Goal: Feedback & Contribution: Leave review/rating

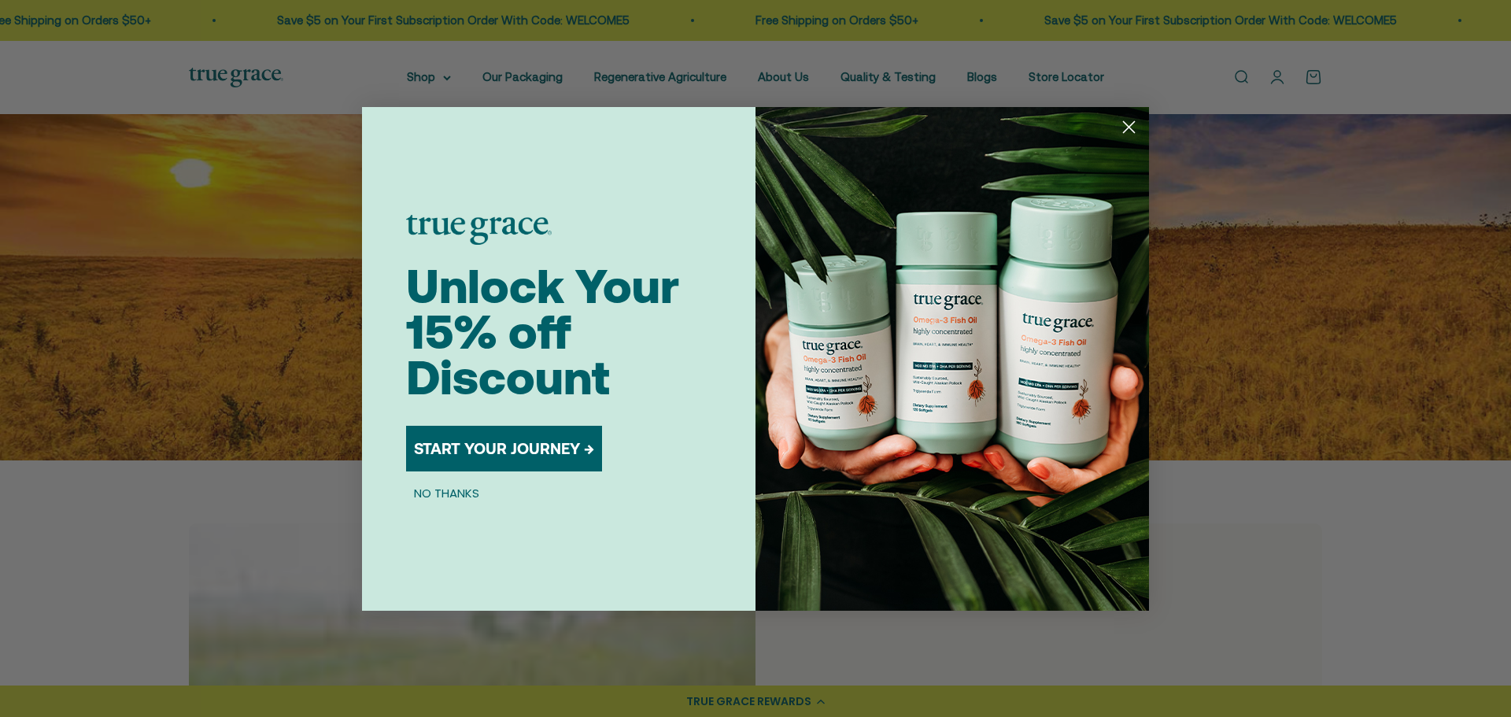
click at [1121, 124] on circle "Close dialog" at bounding box center [1129, 126] width 26 height 26
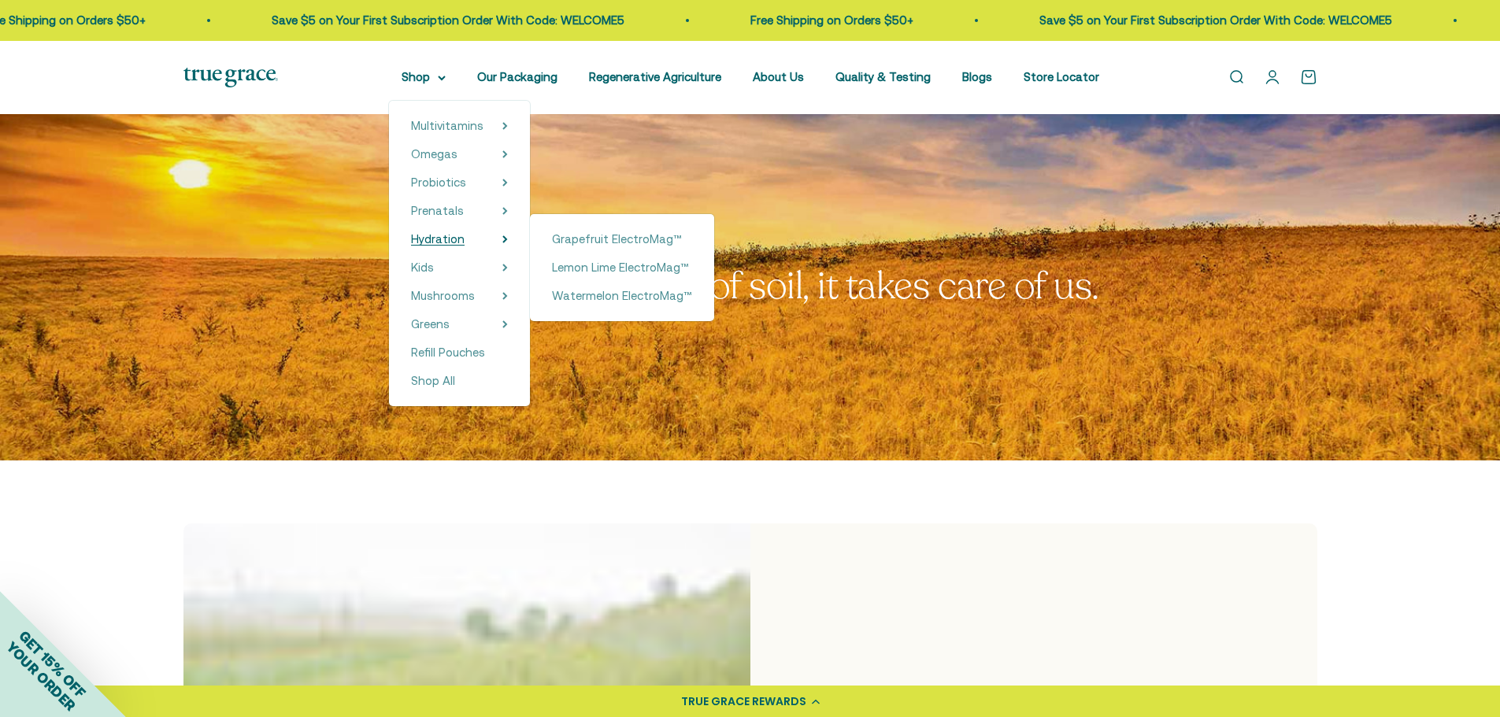
click at [441, 235] on span "Hydration" at bounding box center [438, 238] width 54 height 13
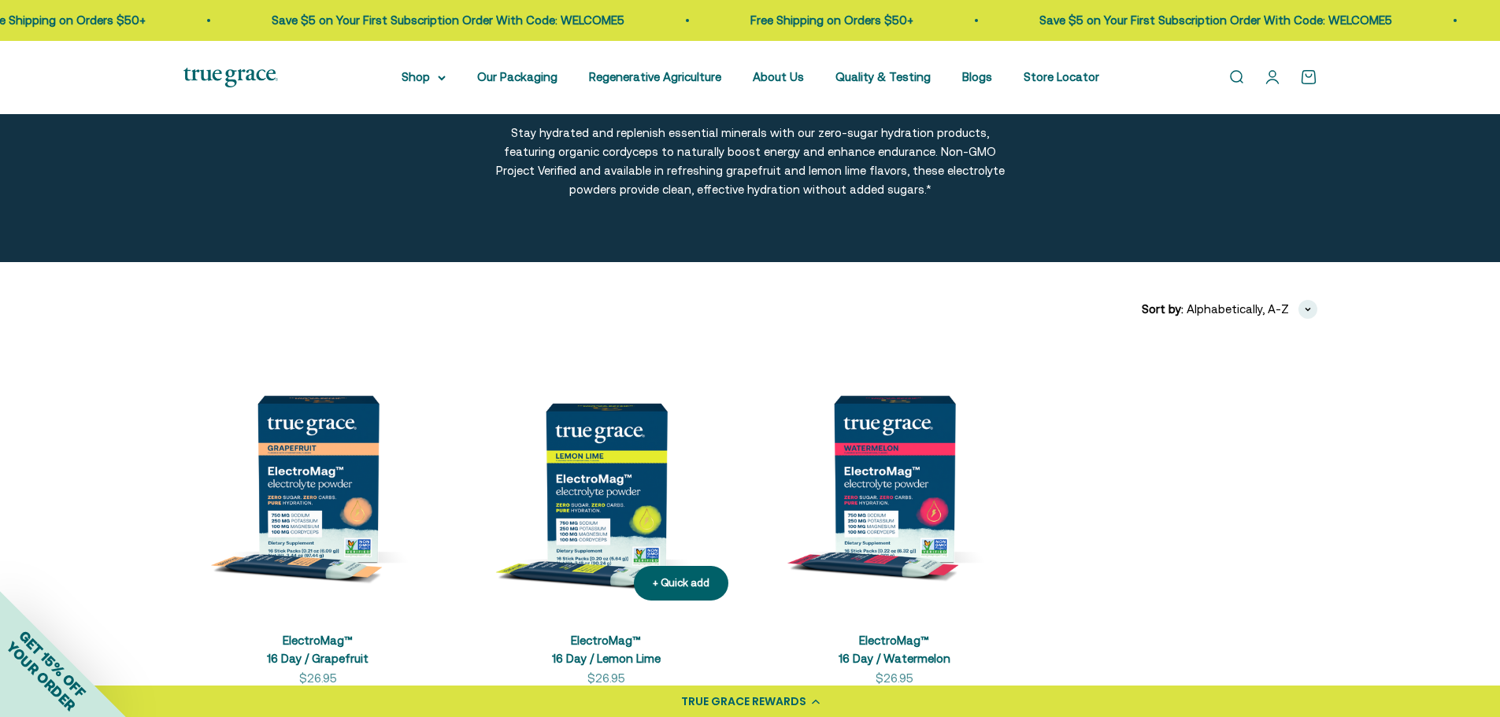
scroll to position [394, 0]
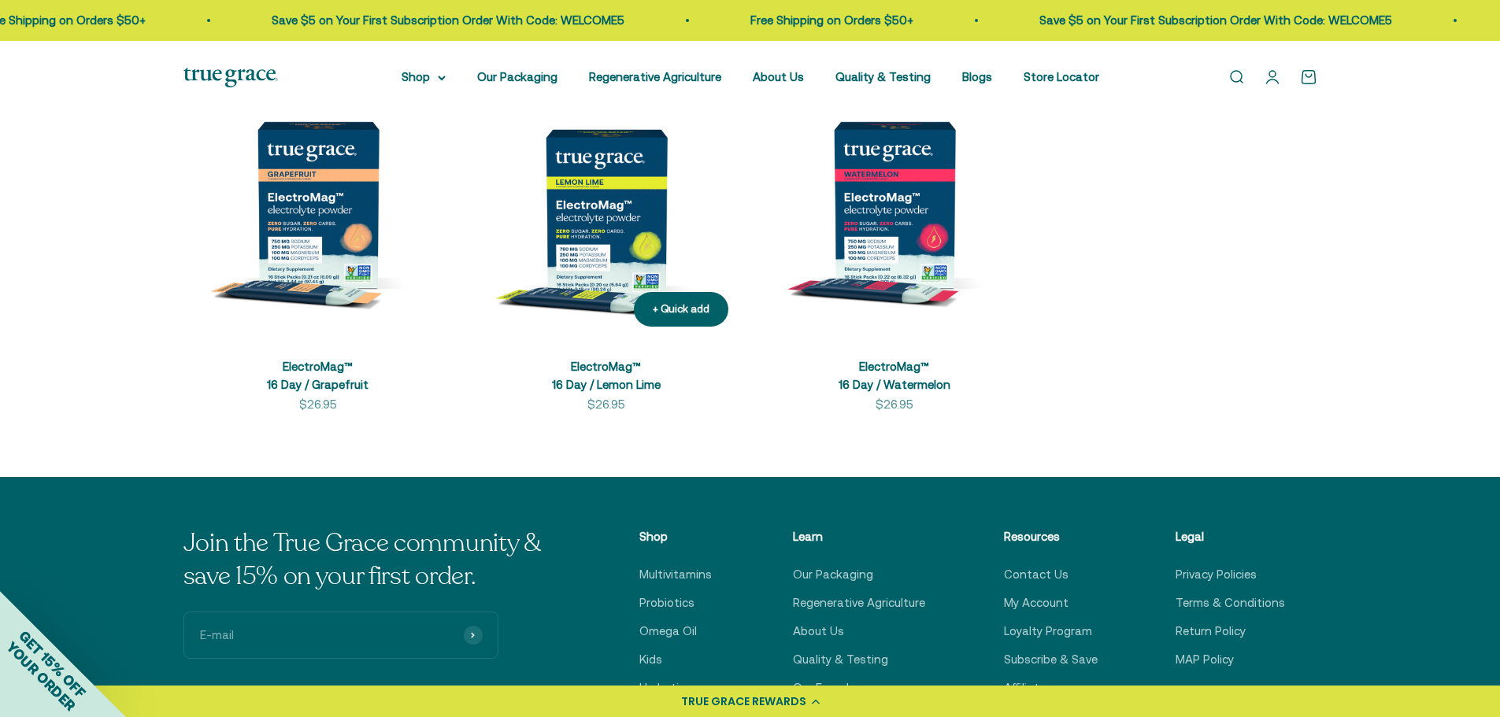
click at [605, 232] on img at bounding box center [606, 204] width 269 height 269
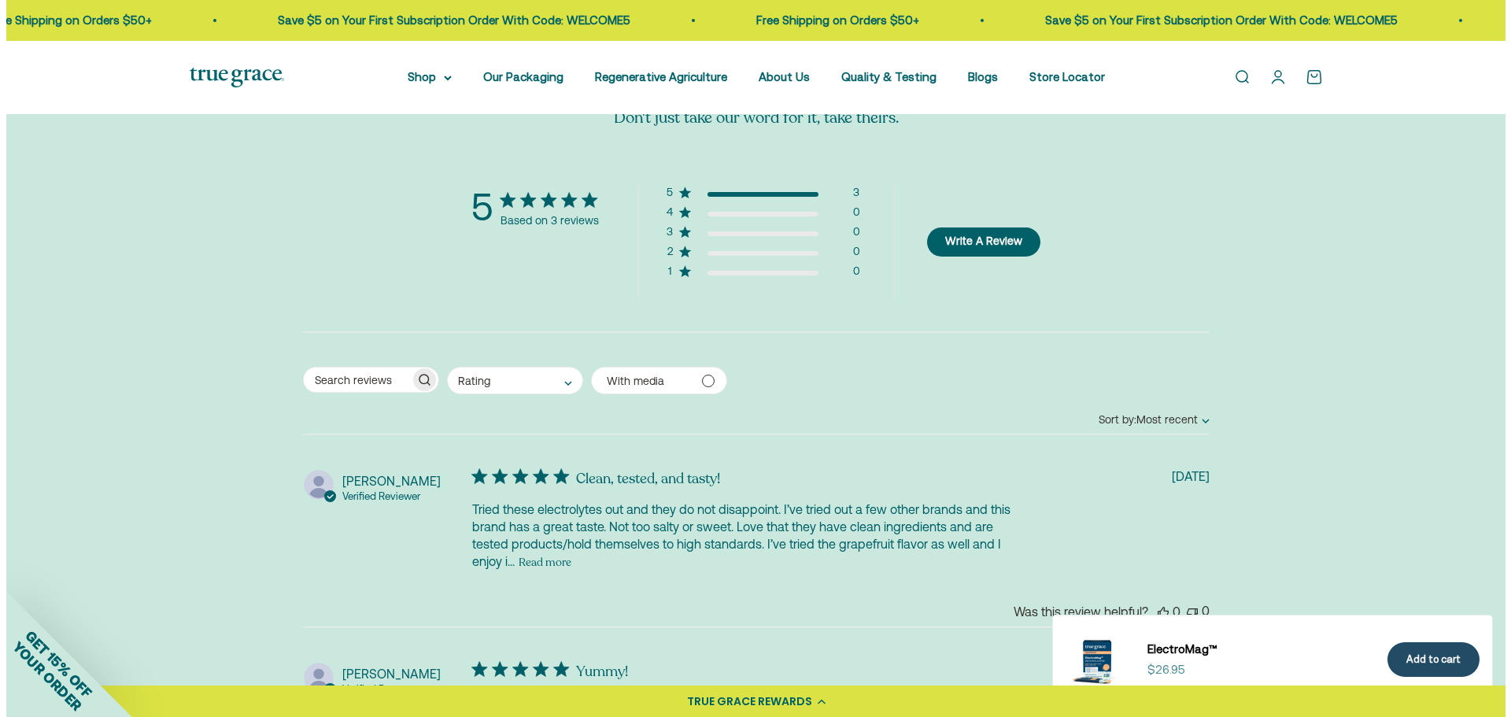
scroll to position [3464, 0]
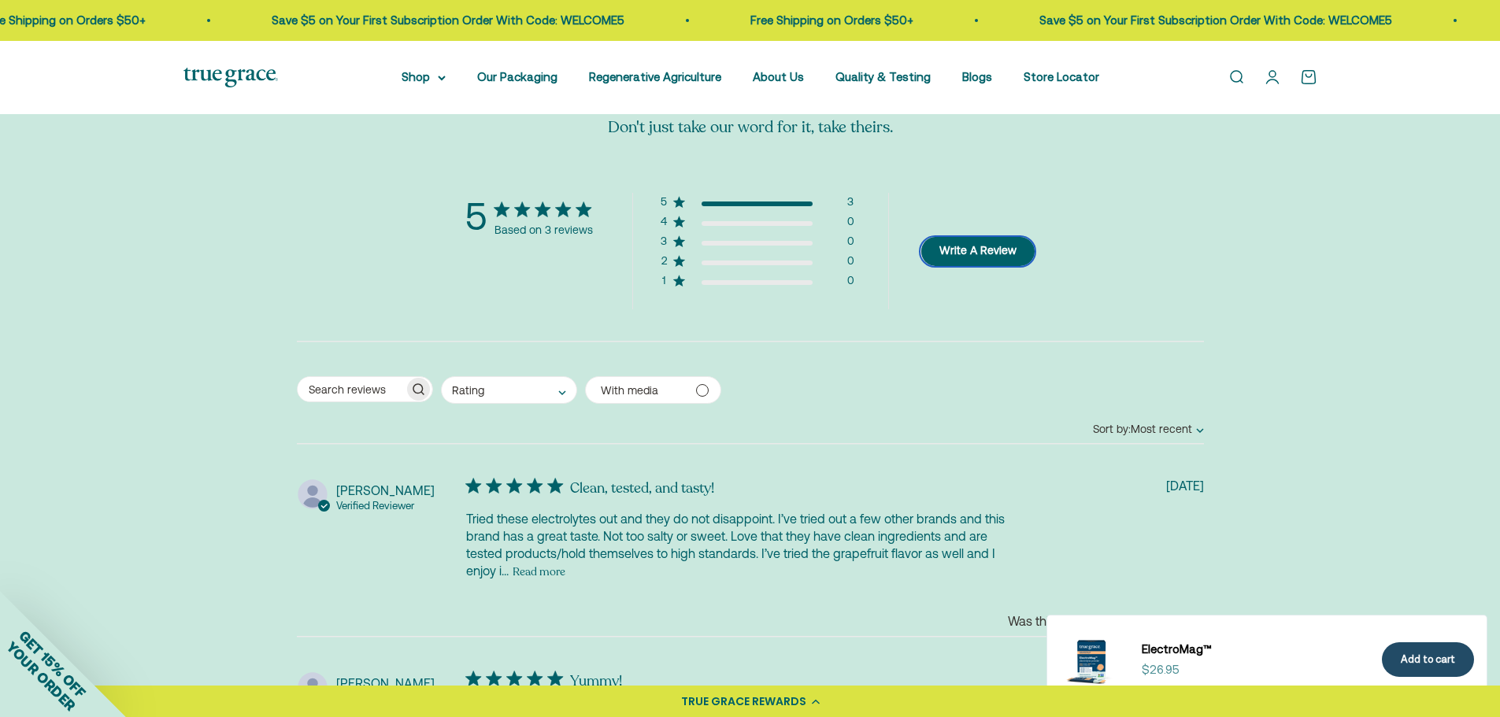
click at [964, 252] on button "Write A Review" at bounding box center [977, 251] width 114 height 29
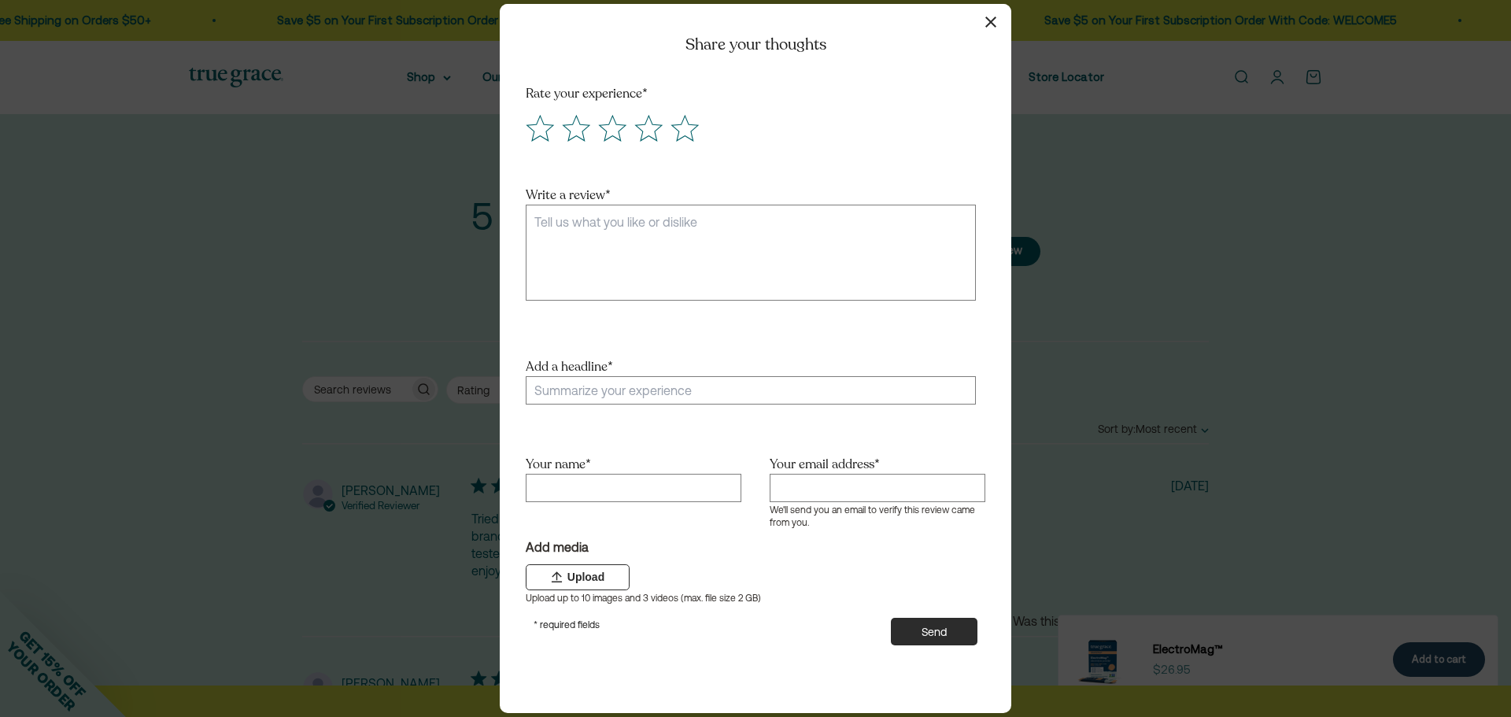
click at [640, 243] on textarea "Write a review *" at bounding box center [751, 253] width 450 height 96
paste textarea "ElectroMag has been a game-changer for me! The taste is refreshing without bein…"
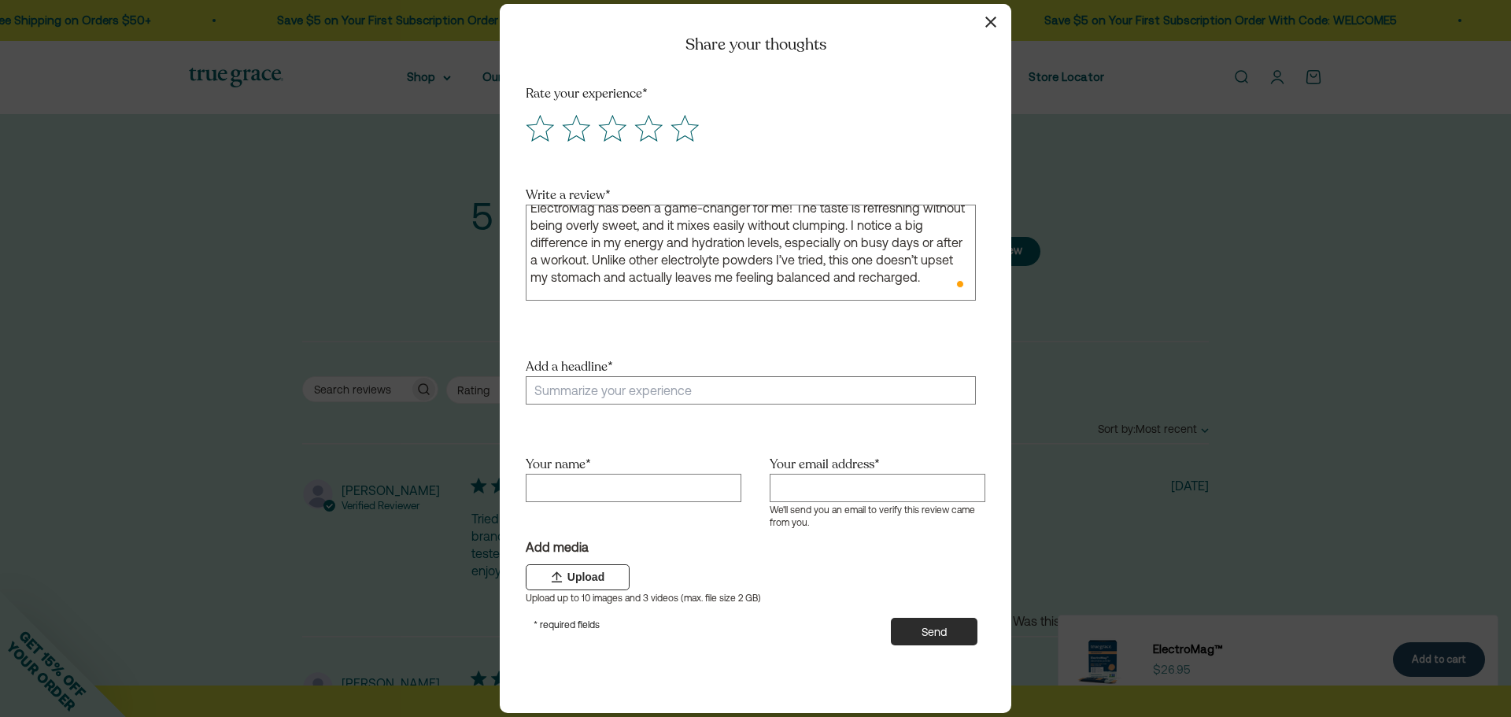
scroll to position [0, 0]
drag, startPoint x: 945, startPoint y: 245, endPoint x: 794, endPoint y: 218, distance: 153.5
click at [794, 218] on textarea "ElectroMag has been a game-changer for me! The taste is refreshing without bein…" at bounding box center [751, 253] width 450 height 96
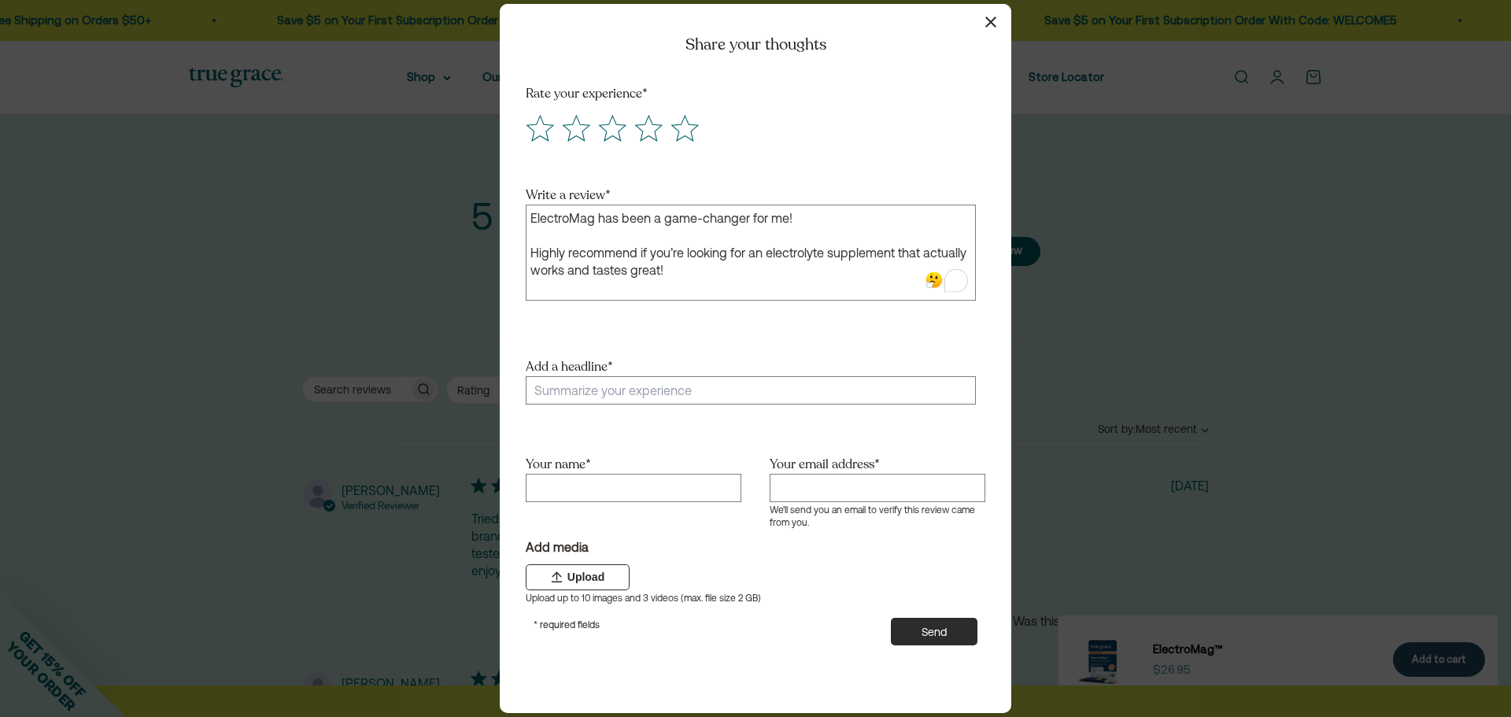
click at [810, 275] on textarea "ElectroMag has been a game-changer for me! Highly recommend if you’re looking f…" at bounding box center [751, 253] width 450 height 96
type textarea "ElectroMag has been a game-changer for me! Highly recommend if you’re looking f…"
click at [688, 135] on icon "Score 5 Great!" at bounding box center [685, 128] width 26 height 25
click at [667, 113] on input "radio" at bounding box center [667, 113] width 0 height 0
click at [679, 389] on input "Add a headline *" at bounding box center [751, 390] width 450 height 28
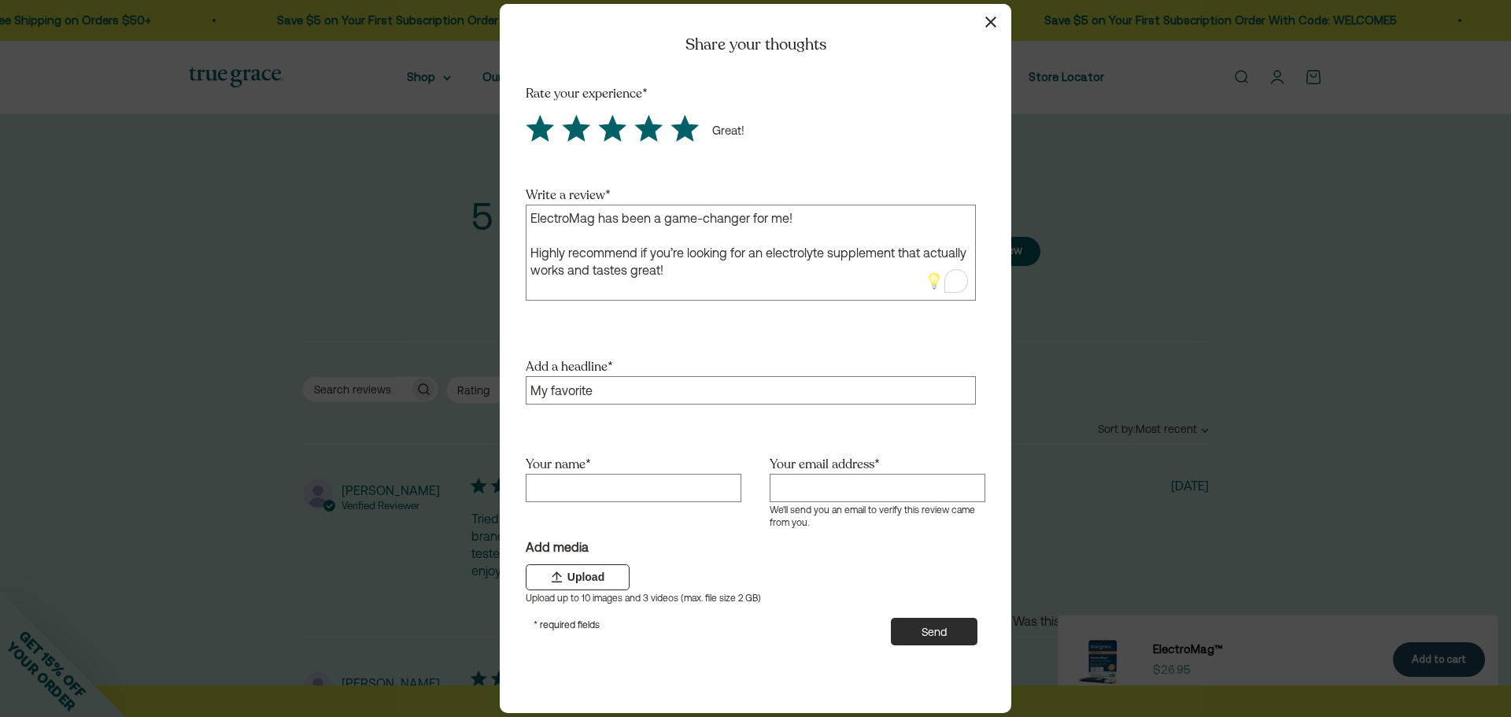
type input "My favorite"
click at [828, 222] on textarea "ElectroMag has been a game-changer for me! Highly recommend if you’re looking f…" at bounding box center [751, 253] width 450 height 96
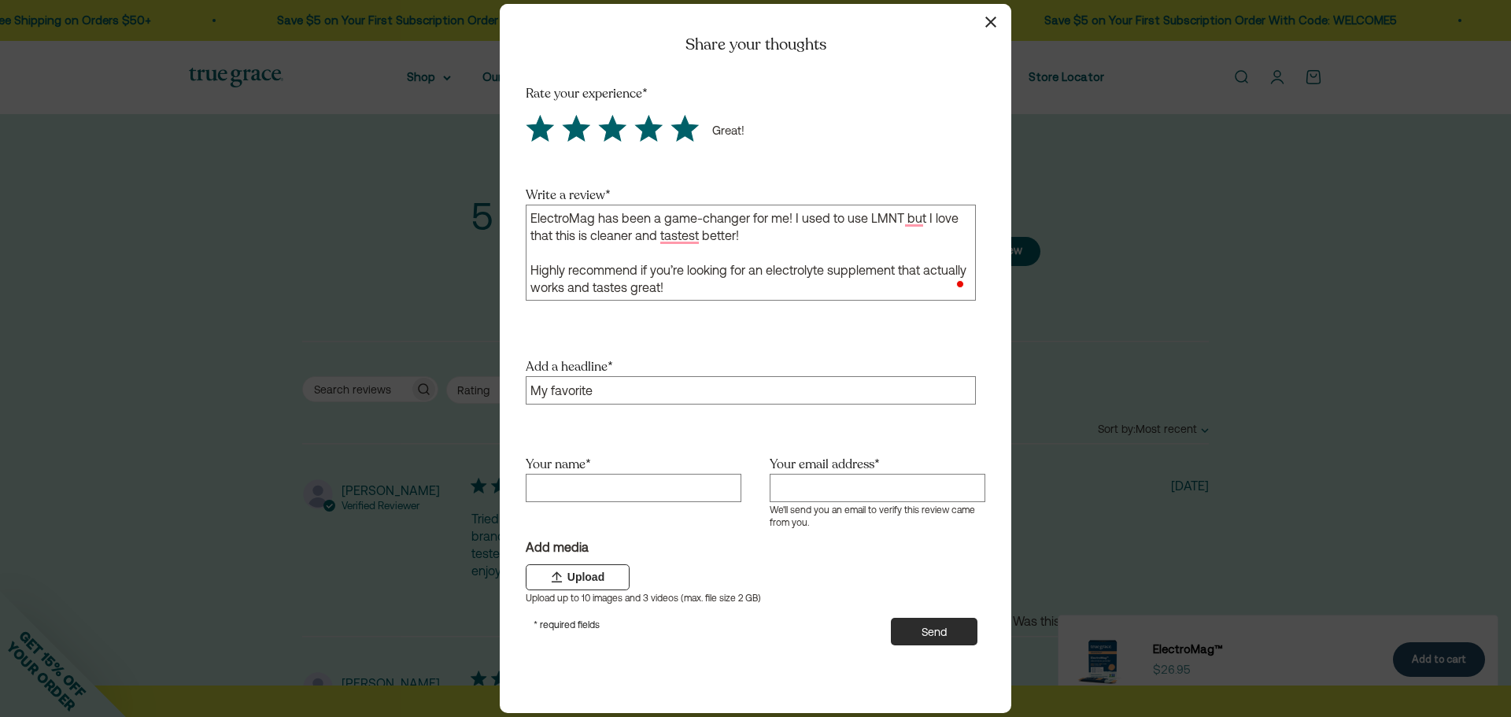
drag, startPoint x: 713, startPoint y: 280, endPoint x: 520, endPoint y: 183, distance: 215.8
click at [520, 183] on section "Rate your experience * Great! Write a review * ElectroMag has been a game-chang…" at bounding box center [755, 411] width 507 height 652
paste textarea ", but this is cleaner and tastes so much better."
drag, startPoint x: 682, startPoint y: 284, endPoint x: 514, endPoint y: 182, distance: 197.1
click at [514, 182] on section "Rate your experience * Great! Write a review * ElectroMag has been a game-chang…" at bounding box center [755, 411] width 507 height 652
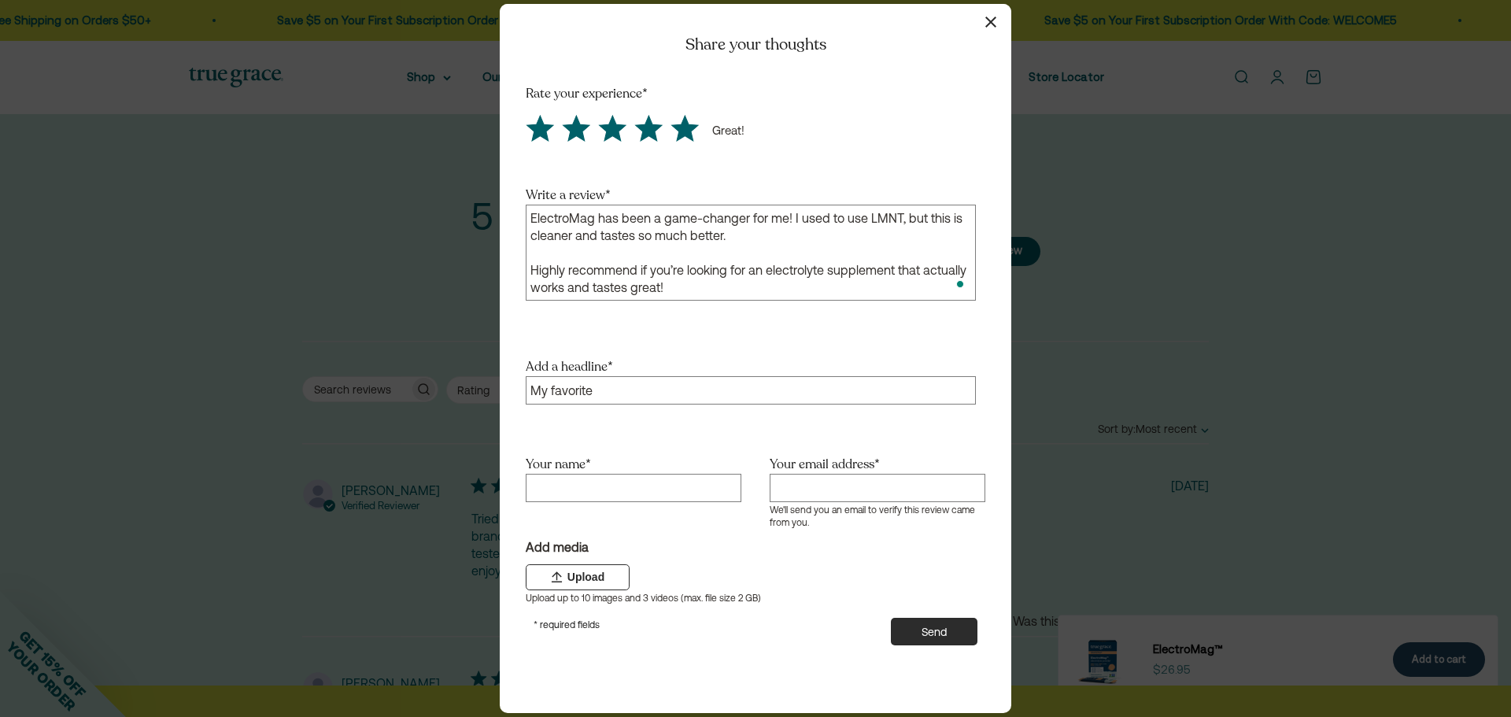
click at [750, 242] on textarea "ElectroMag has been a game-changer for me! I used to use LMNT, but this is clea…" at bounding box center [751, 253] width 450 height 96
type textarea "ElectroMag has been a game-changer for me! I used to use LMNT, but this is clea…"
click at [607, 485] on input "Your name *" at bounding box center [634, 488] width 216 height 28
type input "[PERSON_NAME]"
click at [851, 495] on input "Your email address *" at bounding box center [878, 488] width 216 height 28
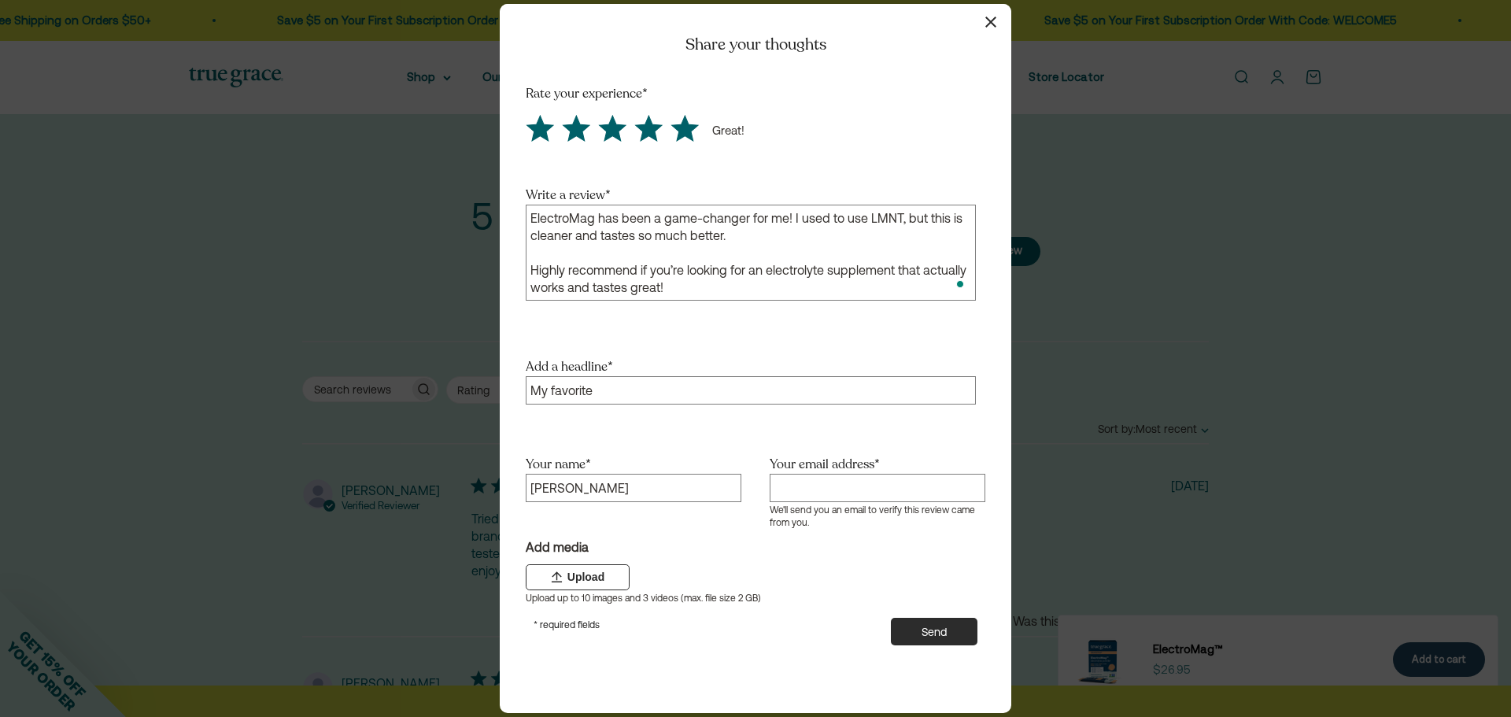
type input "[EMAIL_ADDRESS][DOMAIN_NAME]"
drag, startPoint x: 685, startPoint y: 300, endPoint x: 503, endPoint y: 194, distance: 210.6
click at [503, 194] on section "Rate your experience * Great! Write a review * ElectroMag has been a game-chang…" at bounding box center [755, 411] width 507 height 652
click at [953, 644] on button "Send" at bounding box center [934, 632] width 87 height 28
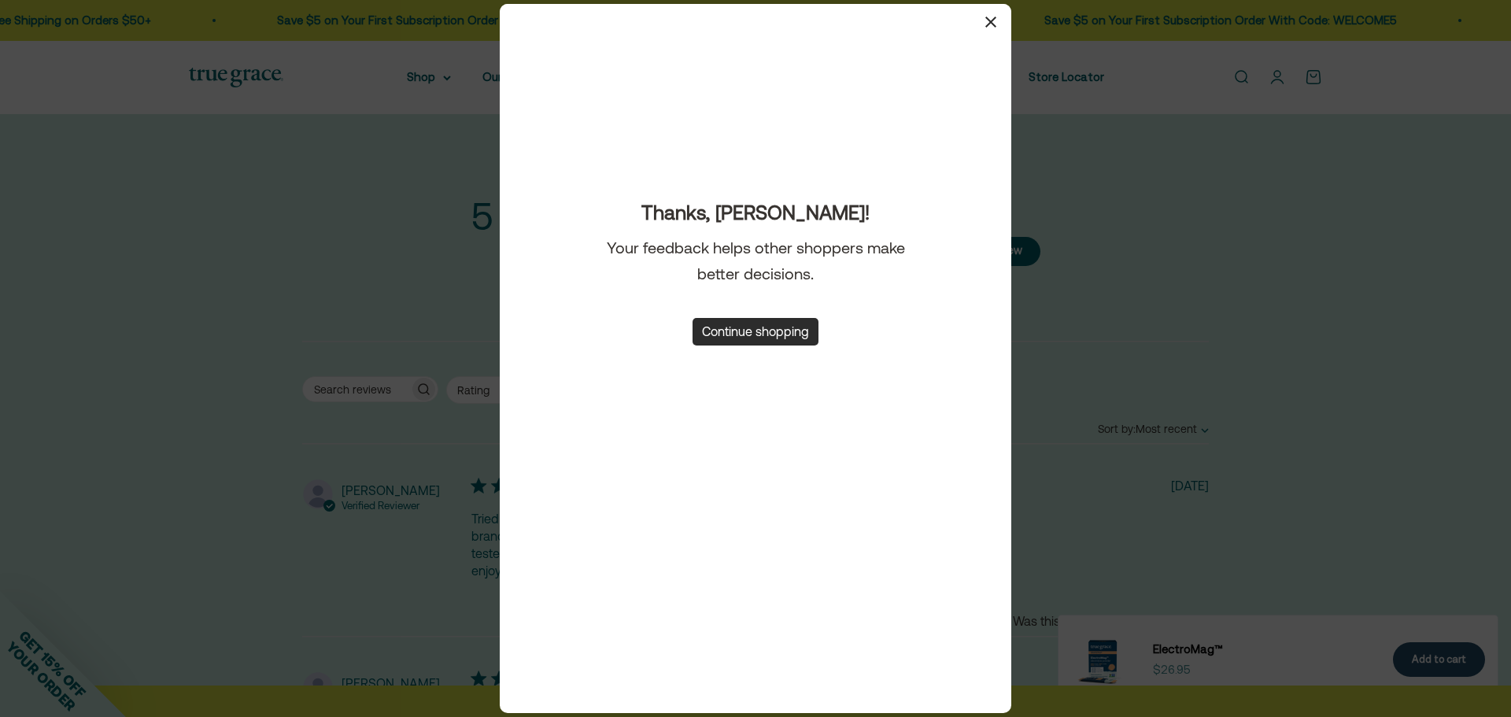
click at [993, 20] on icon "button" at bounding box center [991, 22] width 11 height 11
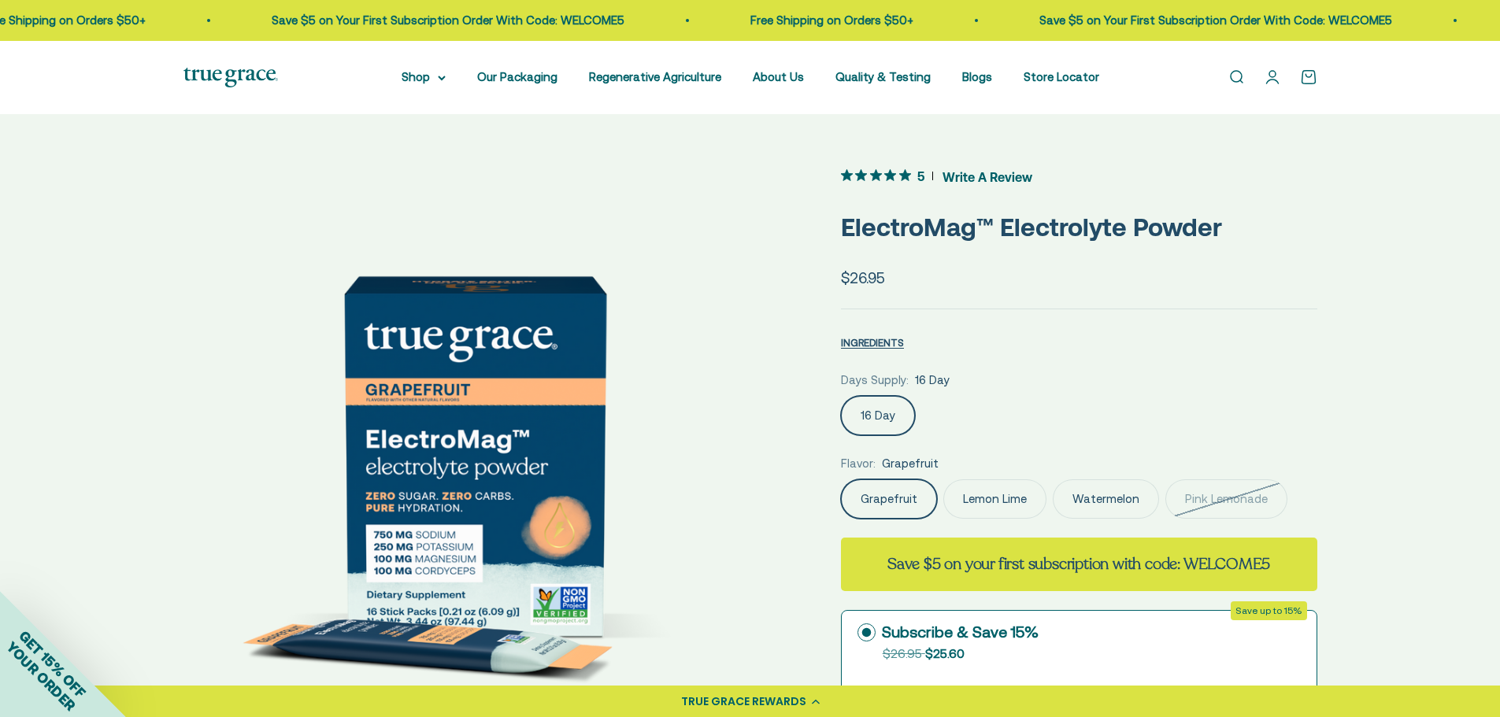
click at [1005, 493] on label "Lemon Lime" at bounding box center [994, 498] width 103 height 39
click at [841, 479] on input "Lemon Lime" at bounding box center [840, 479] width 1 height 1
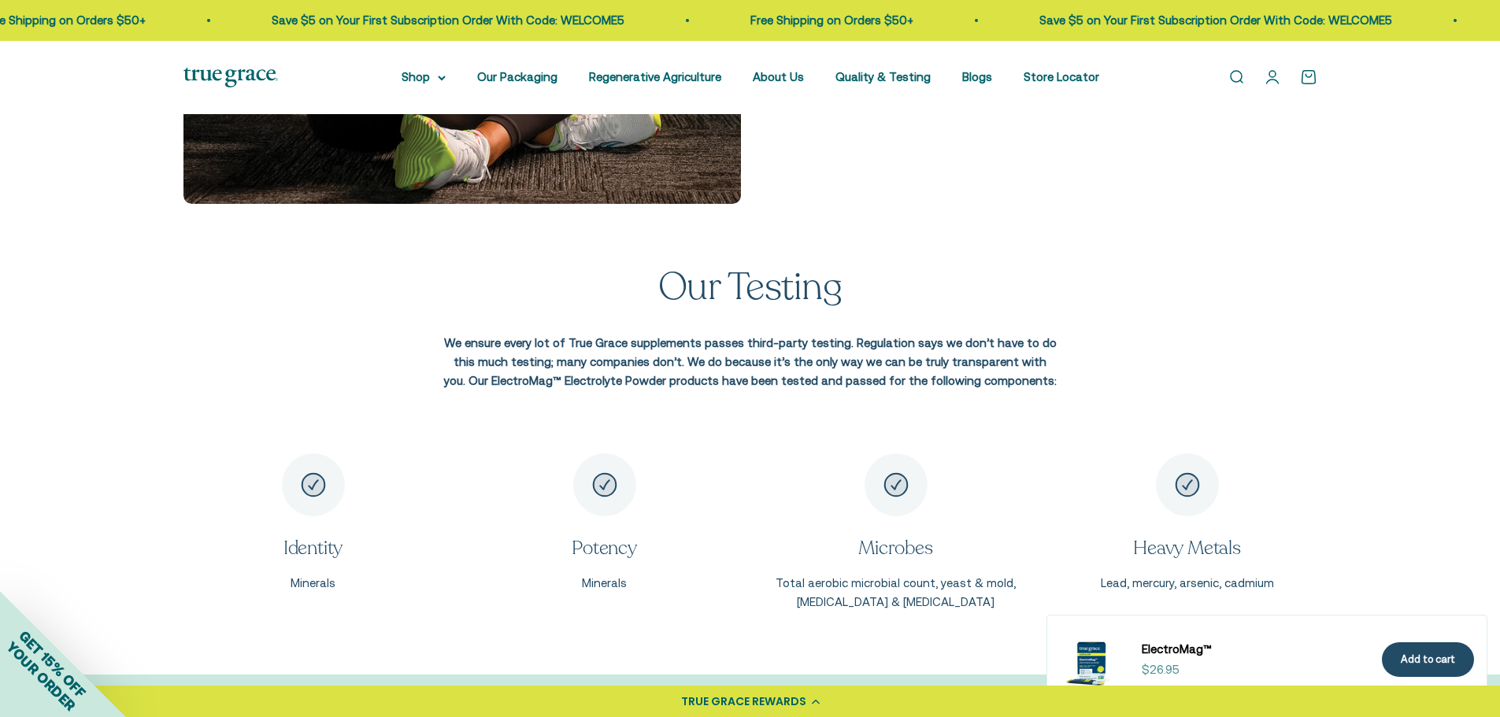
scroll to position [2676, 0]
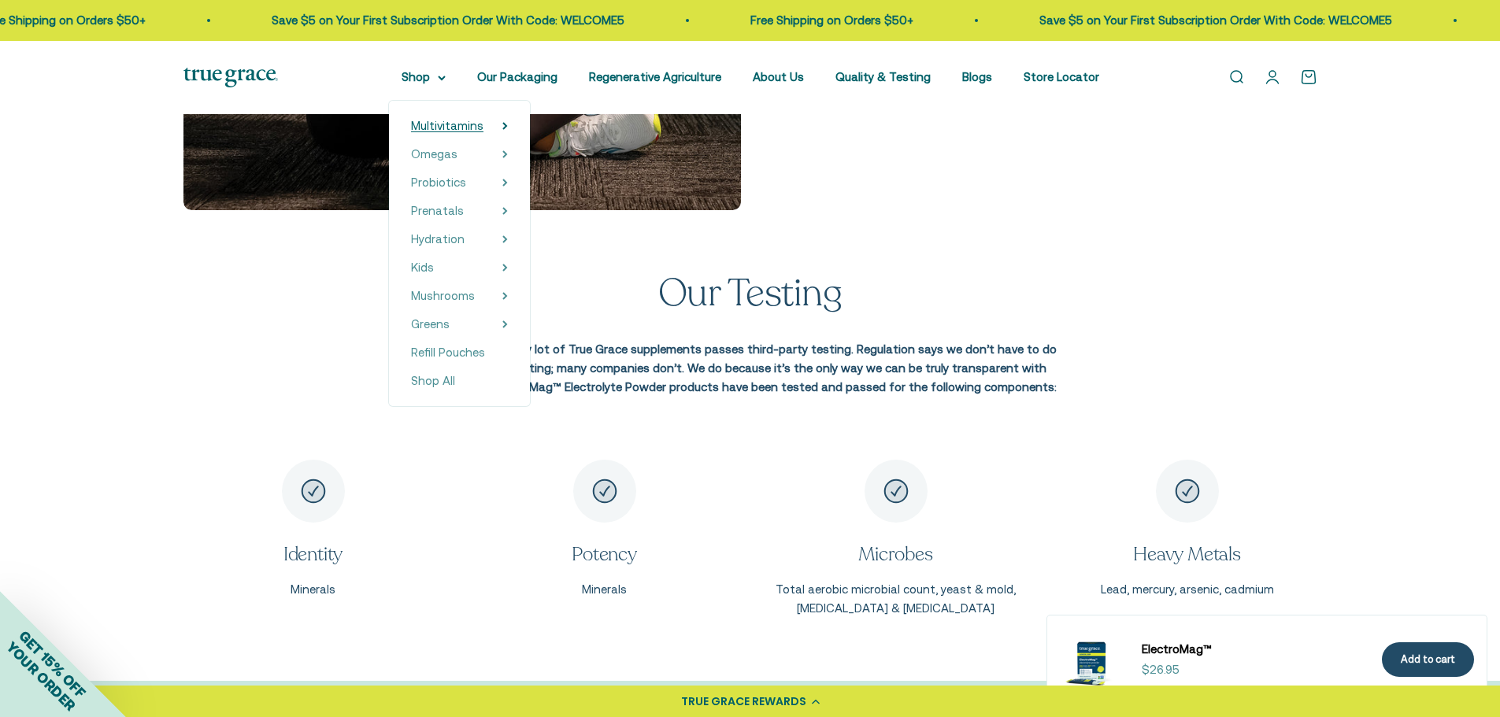
click at [464, 125] on span "Multivitamins" at bounding box center [447, 125] width 72 height 13
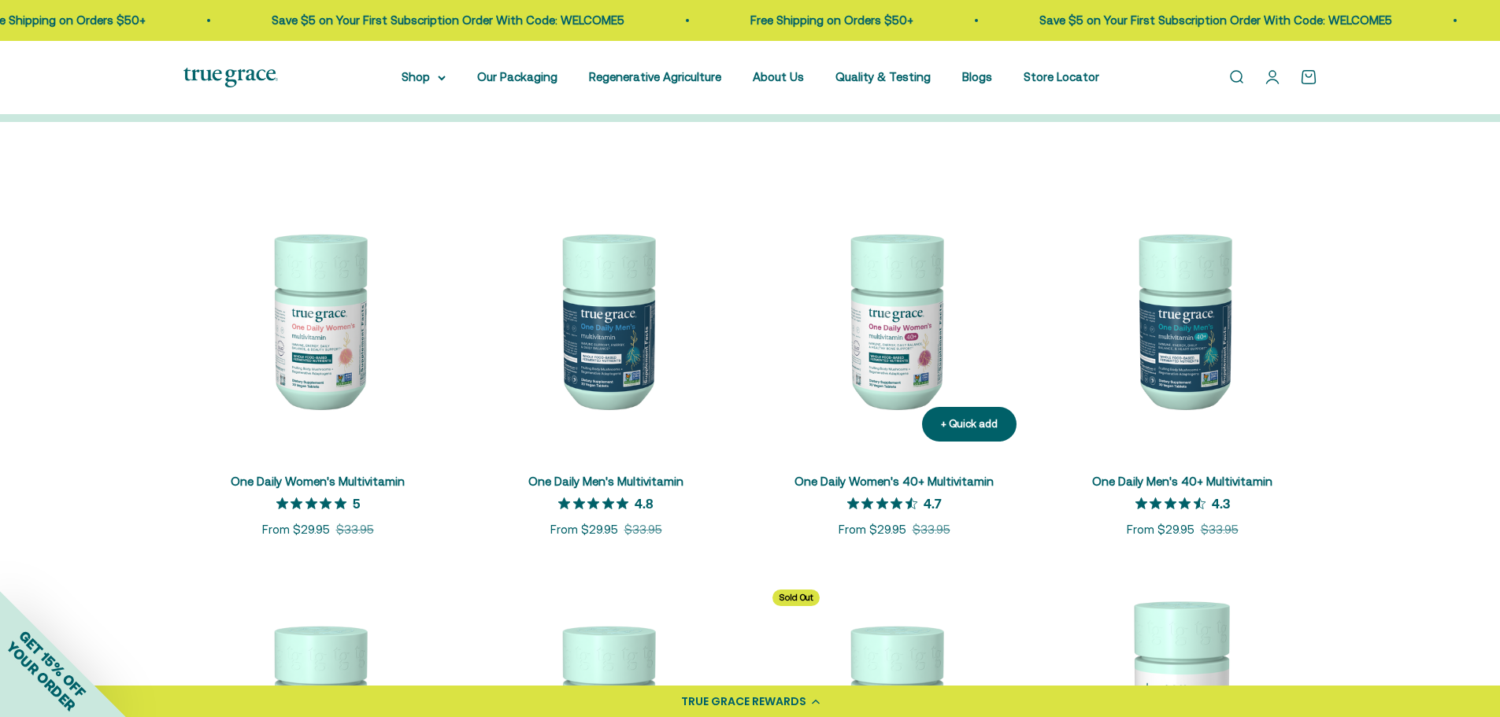
scroll to position [394, 0]
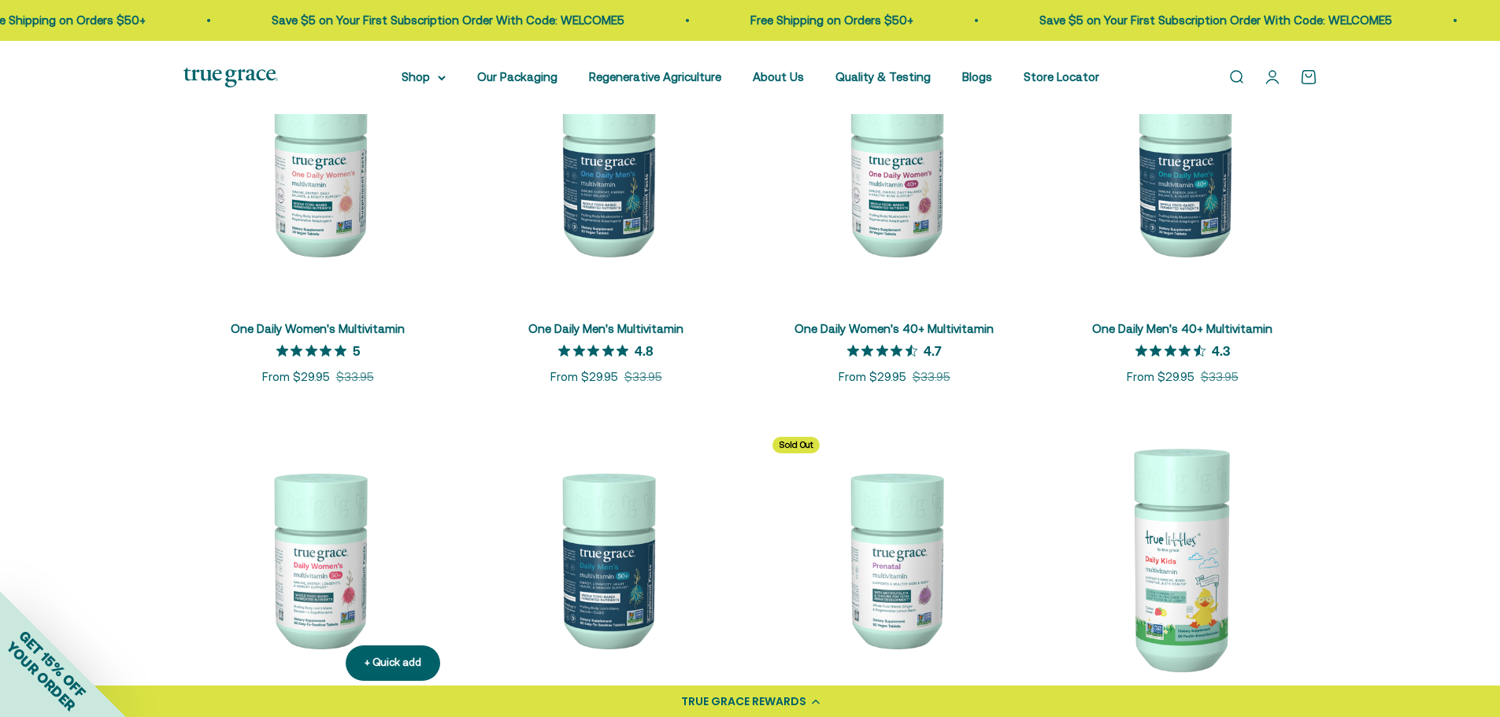
click at [300, 558] on img at bounding box center [317, 558] width 269 height 269
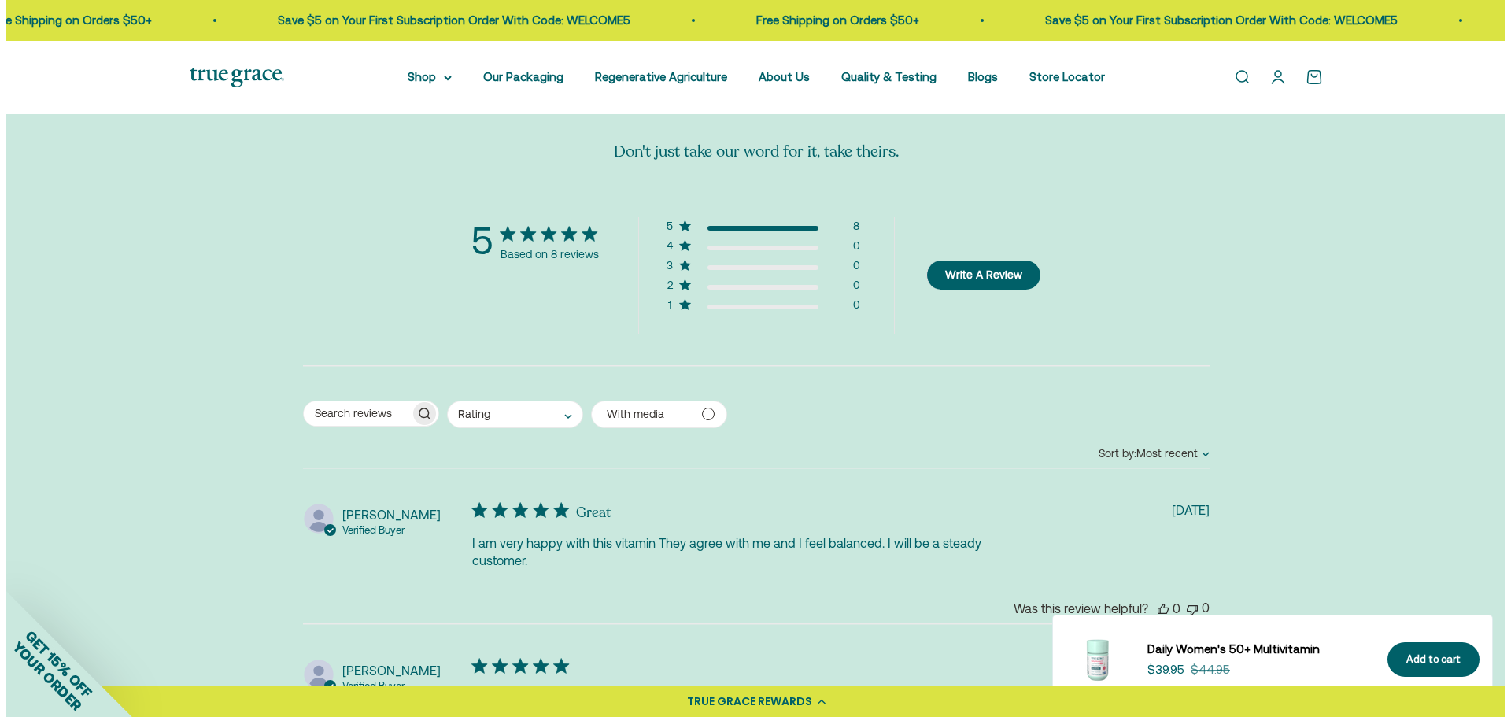
scroll to position [3228, 0]
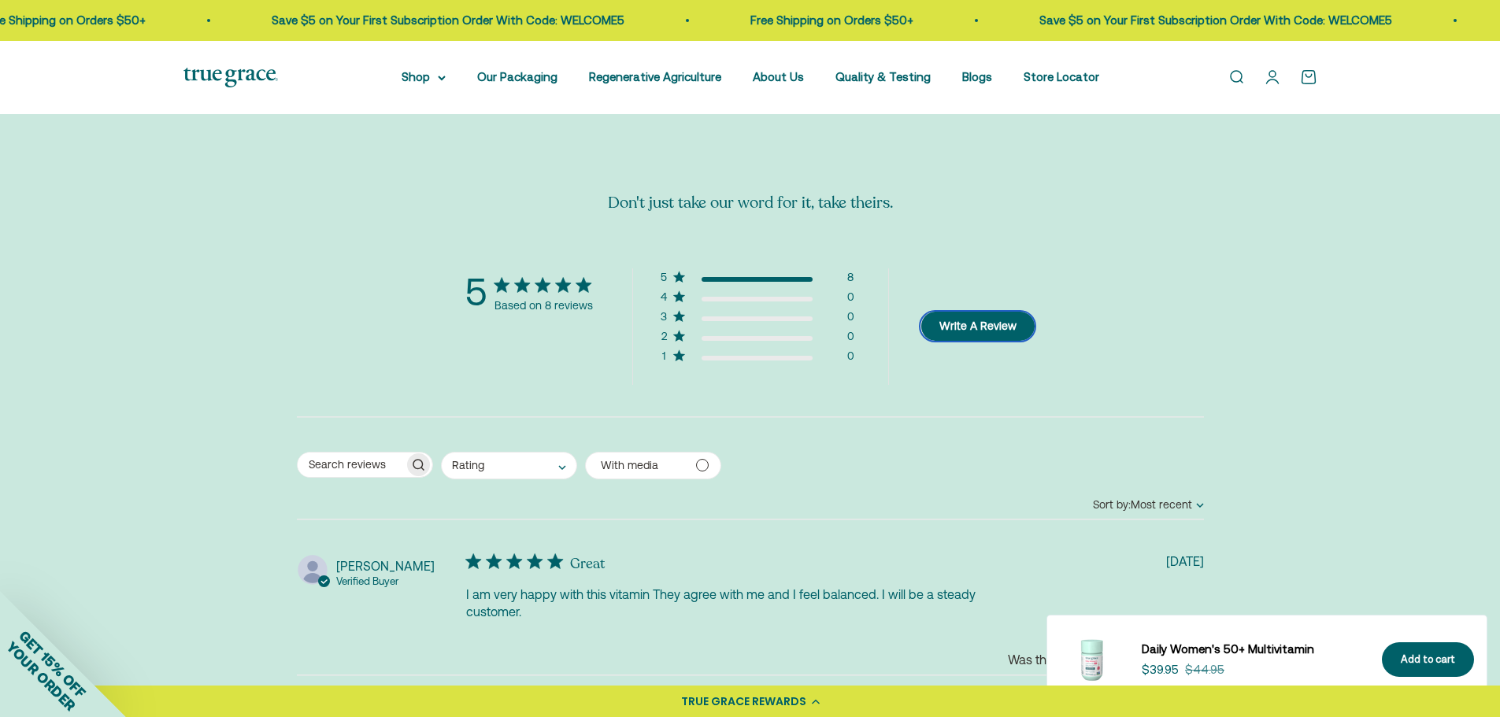
click at [990, 324] on button "Write A Review" at bounding box center [977, 326] width 114 height 29
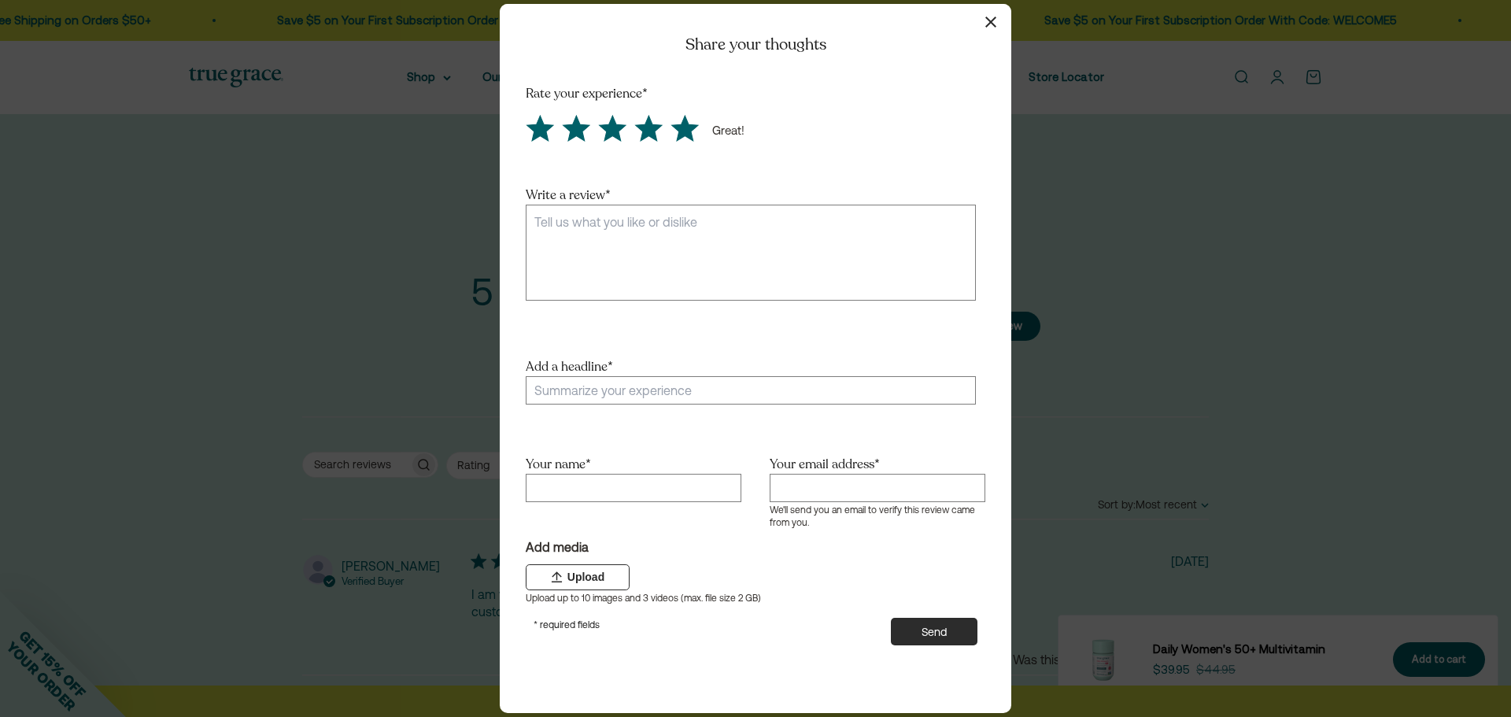
click at [688, 132] on icon "Score 5 Great!" at bounding box center [685, 128] width 26 height 25
click at [667, 113] on input "radio" at bounding box center [667, 113] width 0 height 0
click at [694, 244] on textarea "Write a review *" at bounding box center [751, 253] width 450 height 96
paste textarea "The True Grace 50+ Multi has been incredible for me—even though I’m not 50! I t…"
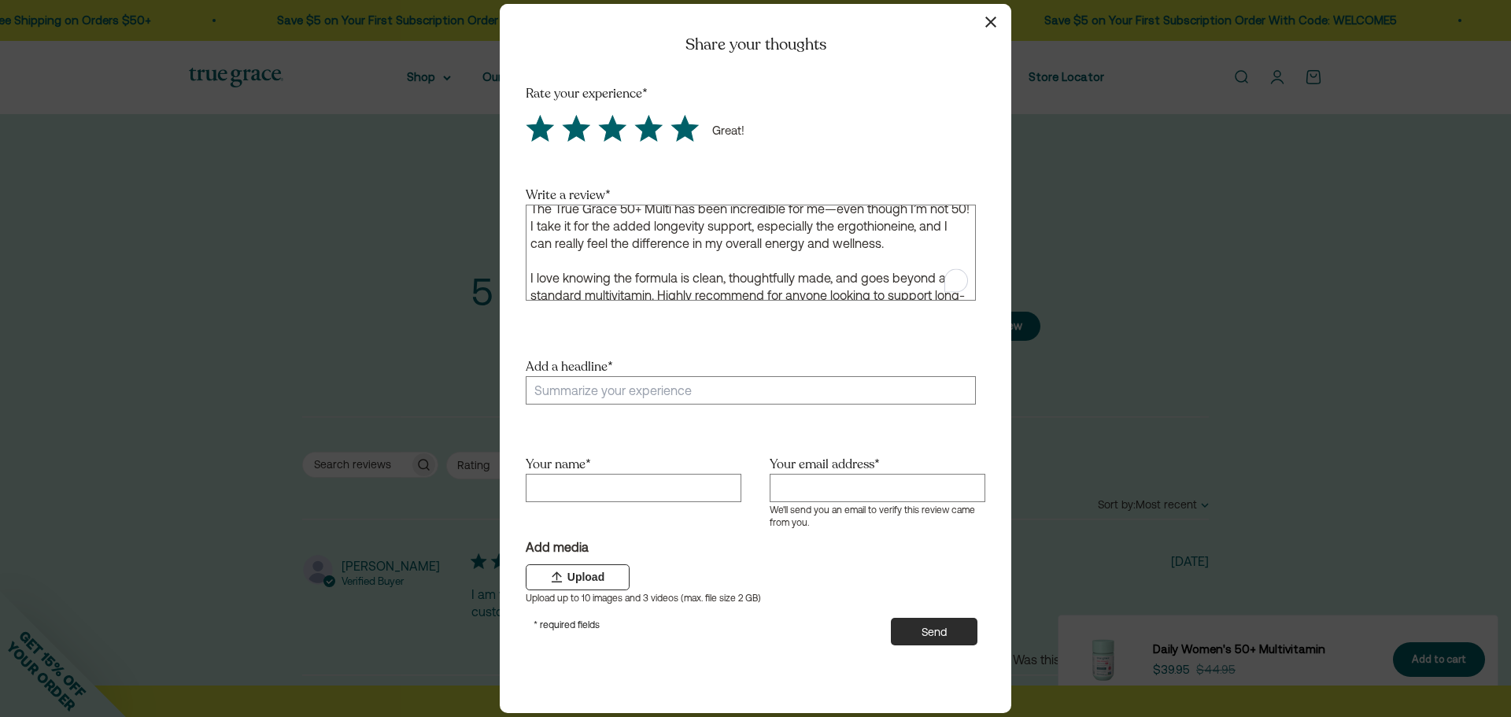
scroll to position [0, 0]
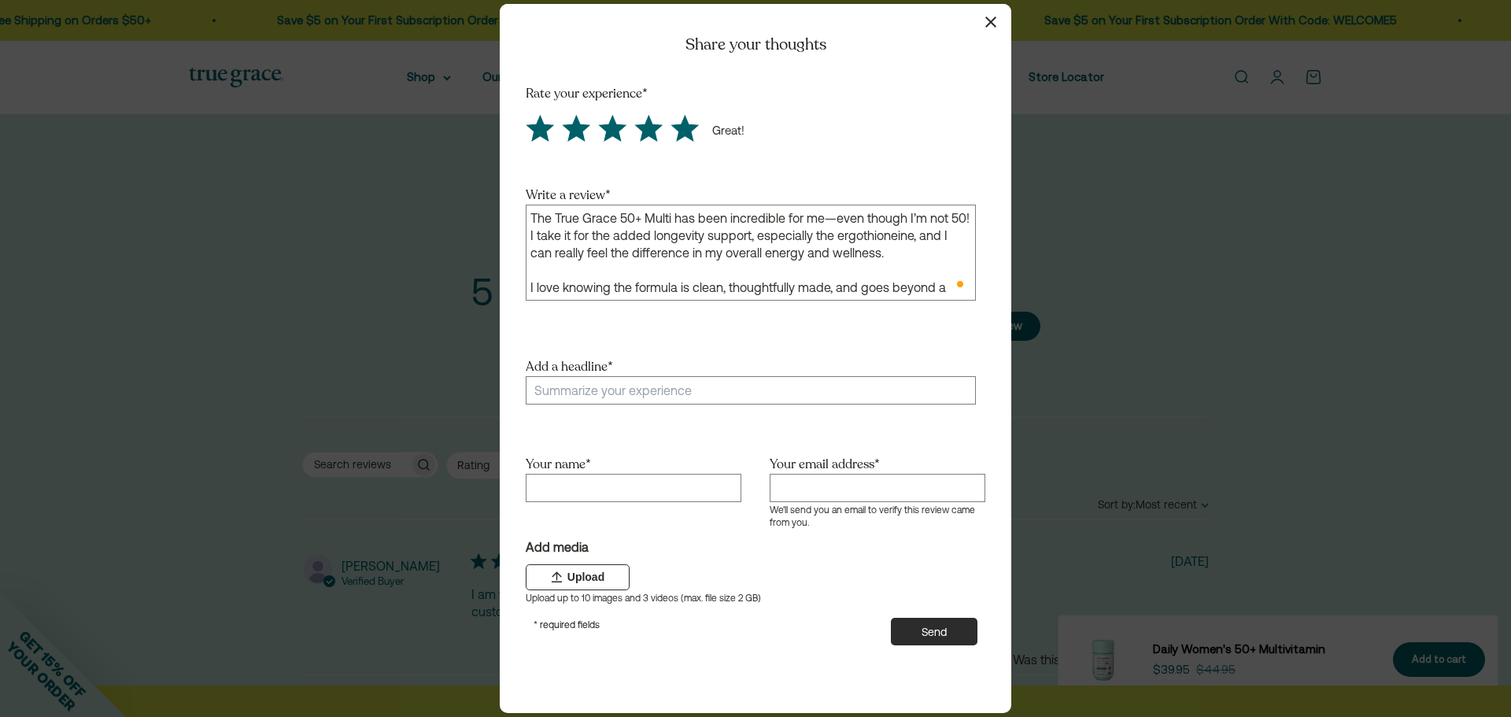
drag, startPoint x: 646, startPoint y: 217, endPoint x: 523, endPoint y: 220, distance: 123.6
click at [523, 220] on section "Rate your experience * Great! Write a review * The True Grace 50+ Multi has bee…" at bounding box center [755, 411] width 507 height 652
click at [747, 216] on textarea "This Multi has been incredible for me—even though I’m not 50! I take it for the…" at bounding box center [751, 253] width 450 height 96
click at [875, 220] on textarea "This Multi has been incredible for me! Even though I’m not 50! I take it for th…" at bounding box center [751, 253] width 450 height 96
click at [750, 229] on textarea "This Multi has been incredible for me! Even though I’m not 50, I take it for th…" at bounding box center [751, 253] width 450 height 96
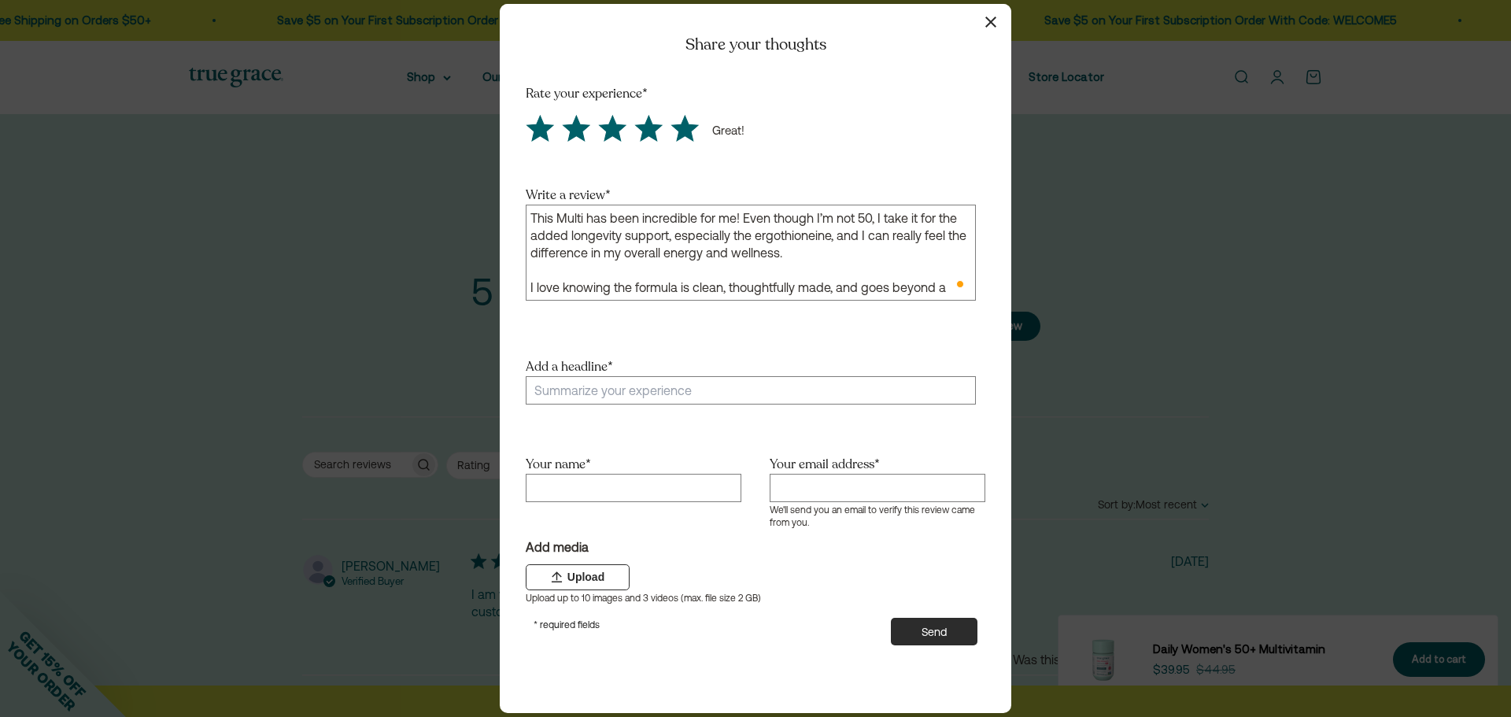
drag, startPoint x: 749, startPoint y: 233, endPoint x: 676, endPoint y: 233, distance: 73.2
click at [676, 233] on textarea "This Multi has been incredible for me! Even though I’m not 50, I take it for th…" at bounding box center [751, 253] width 450 height 96
click at [781, 242] on textarea "This Multi has been incredible for me! Even though I’m not 50, I take it for th…" at bounding box center [751, 253] width 450 height 96
click at [864, 238] on textarea "This Multi has been incredible for me! Even though I’m not 50, I take it for th…" at bounding box center [751, 253] width 450 height 96
click at [738, 253] on textarea "This Multi has been incredible for me! Even though I’m not 50, I take it for th…" at bounding box center [751, 253] width 450 height 96
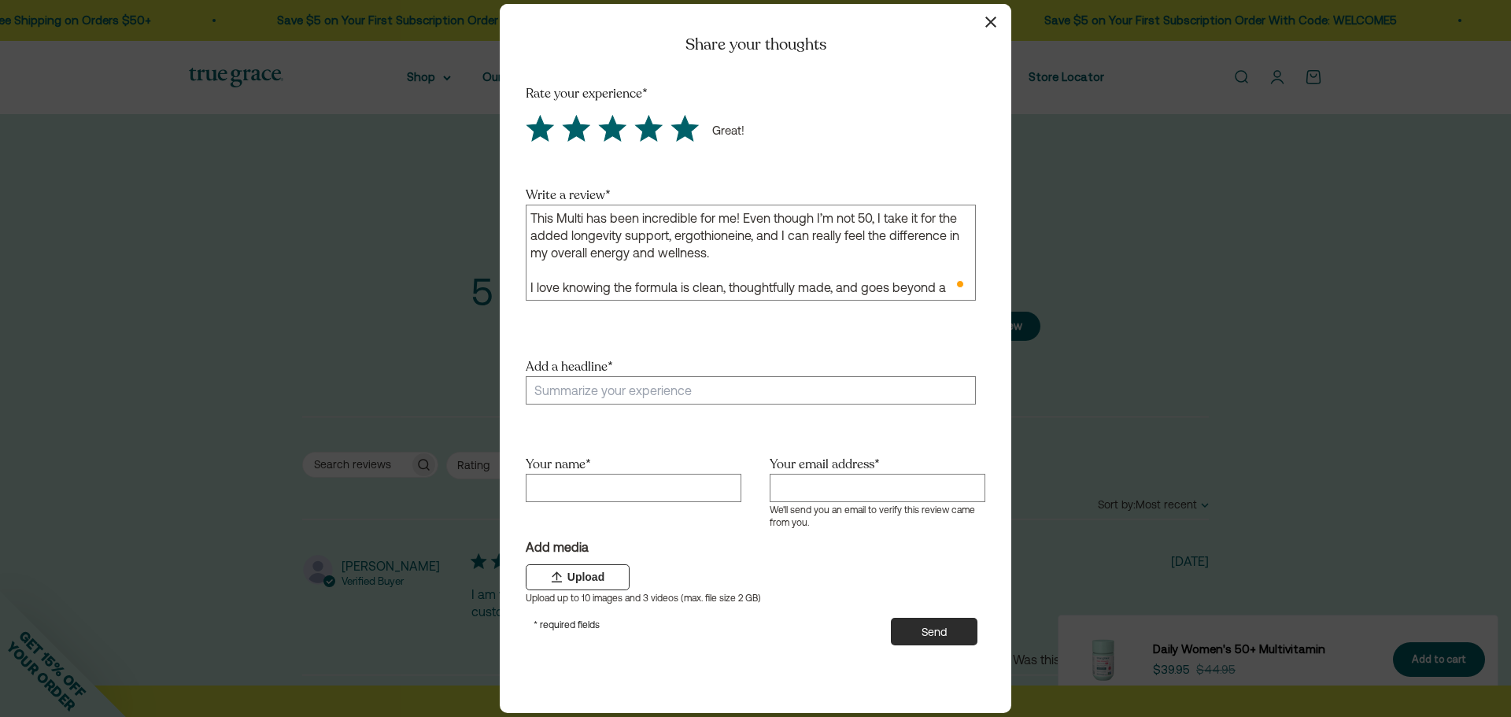
drag, startPoint x: 701, startPoint y: 253, endPoint x: 635, endPoint y: 254, distance: 66.1
click at [635, 254] on textarea "This Multi has been incredible for me! Even though I’m not 50, I take it for th…" at bounding box center [751, 253] width 450 height 96
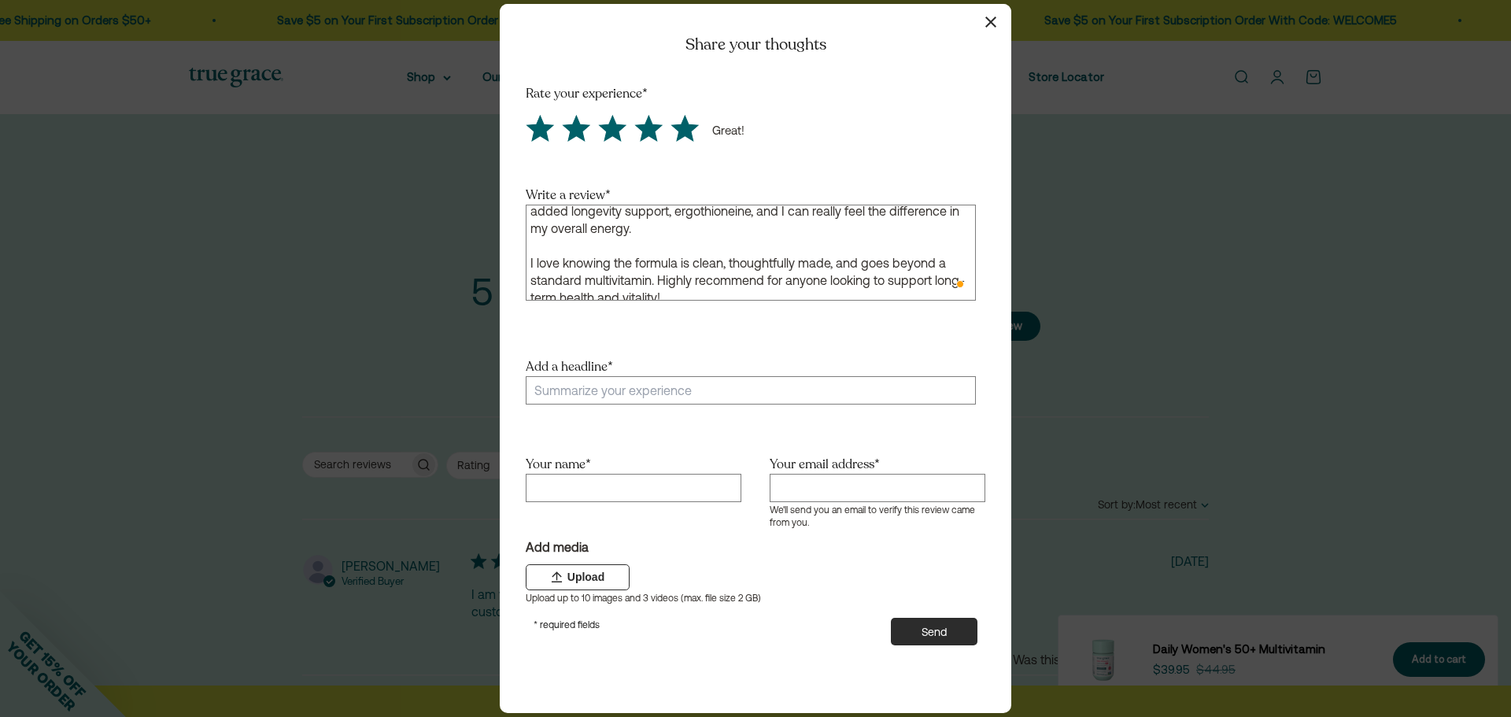
scroll to position [35, 0]
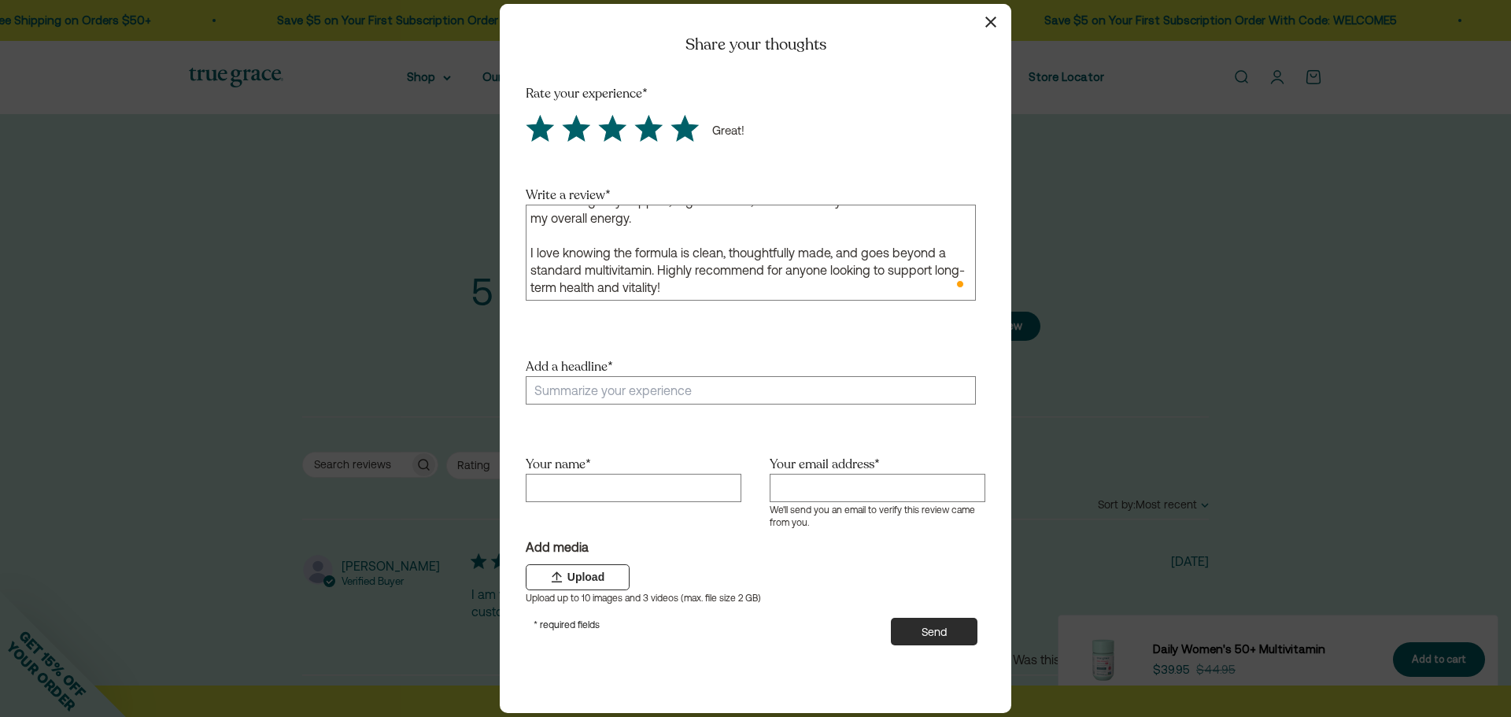
click at [777, 264] on textarea "This Multi has been incredible for me! Even though I’m not 50, I take it for th…" at bounding box center [751, 253] width 450 height 96
click at [649, 269] on textarea "This Multi has been incredible for me! Even though I’m not 50, I take it for th…" at bounding box center [751, 253] width 450 height 96
click at [760, 279] on textarea "This Multi has been incredible for me! Even though I’m not 50, I take it for th…" at bounding box center [751, 253] width 450 height 96
type textarea "This Multi has been incredible for me! Even though I’m not 50, I take it for th…"
click at [674, 390] on input "Add a headline *" at bounding box center [751, 390] width 450 height 28
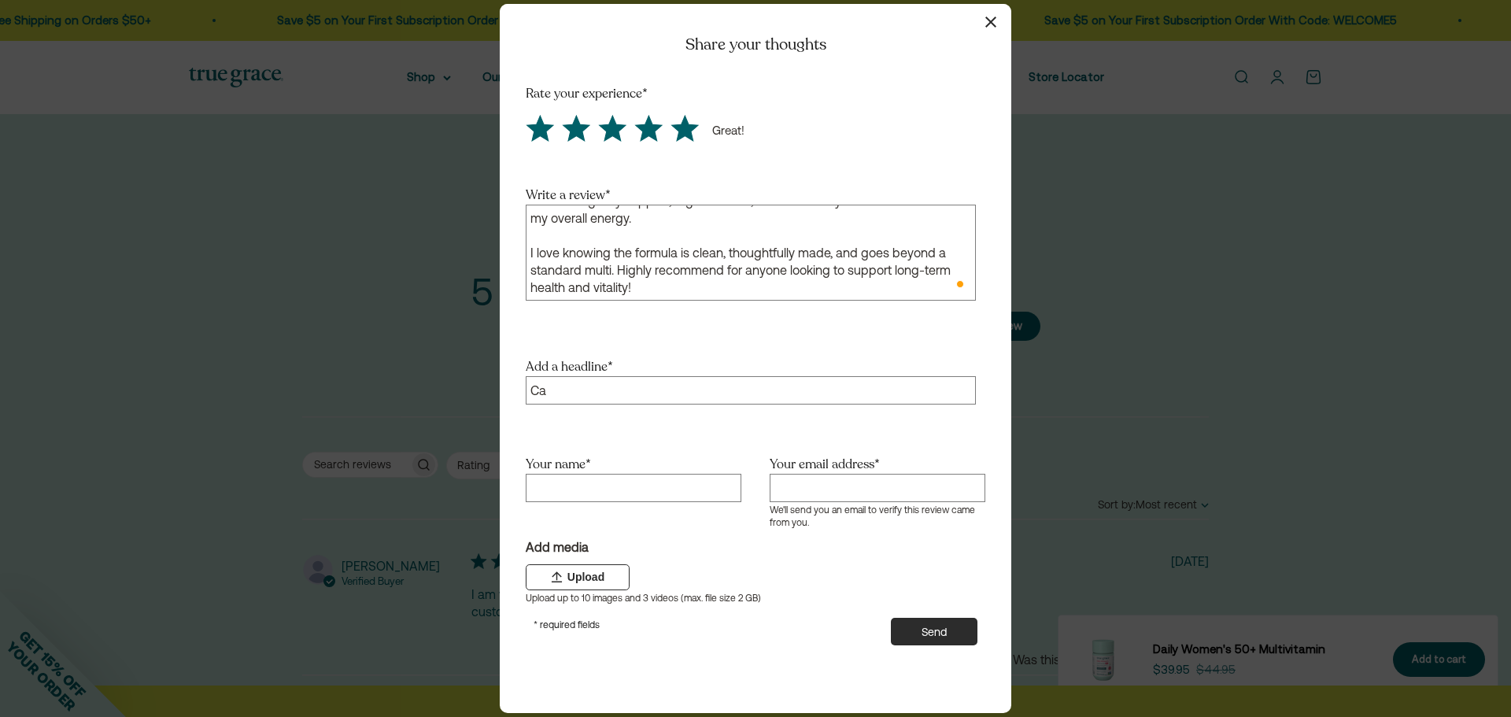
type input "C"
type input "2"
type input "4 in 1 Multi"
click at [659, 491] on input "Your name *" at bounding box center [634, 488] width 216 height 28
type input "[PERSON_NAME]"
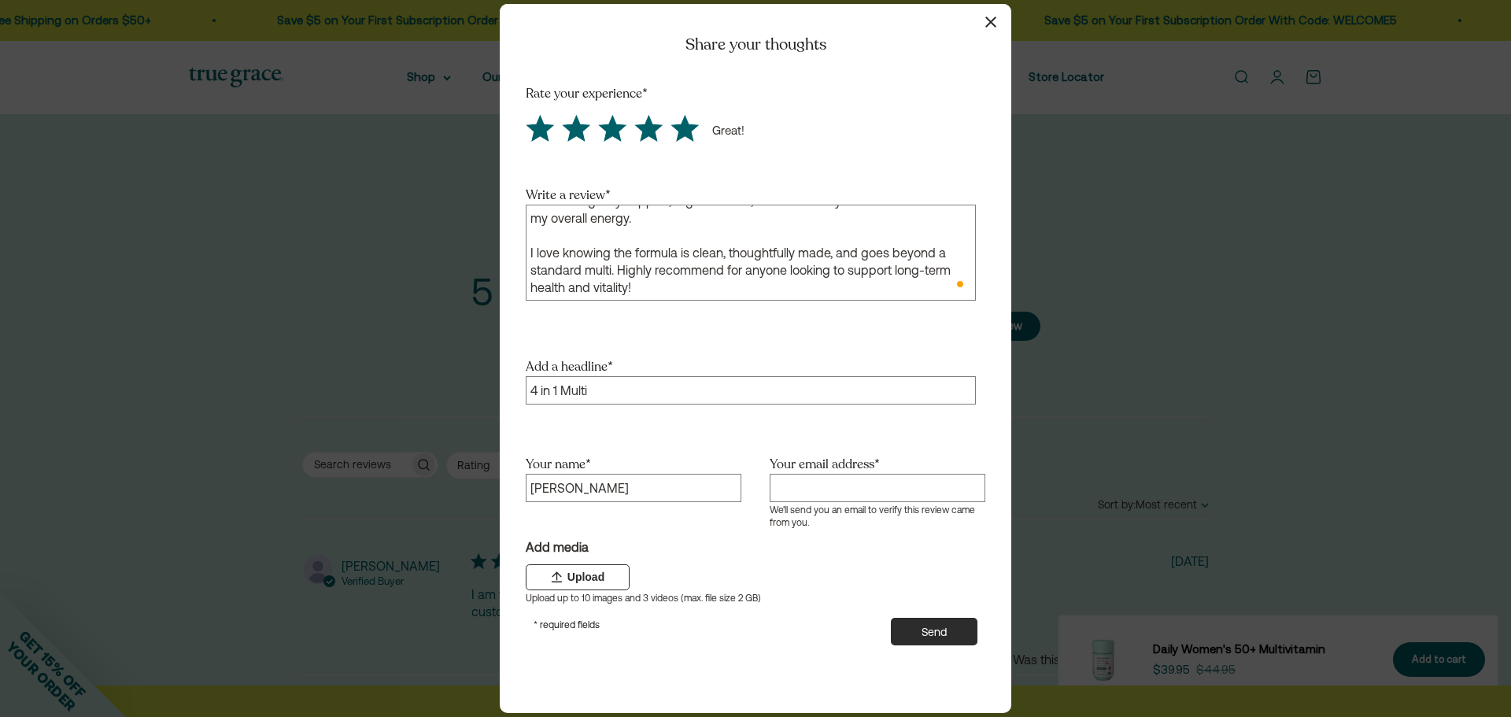
click at [790, 484] on input "Your email address *" at bounding box center [878, 488] width 216 height 28
type input "[EMAIL_ADDRESS][DOMAIN_NAME]"
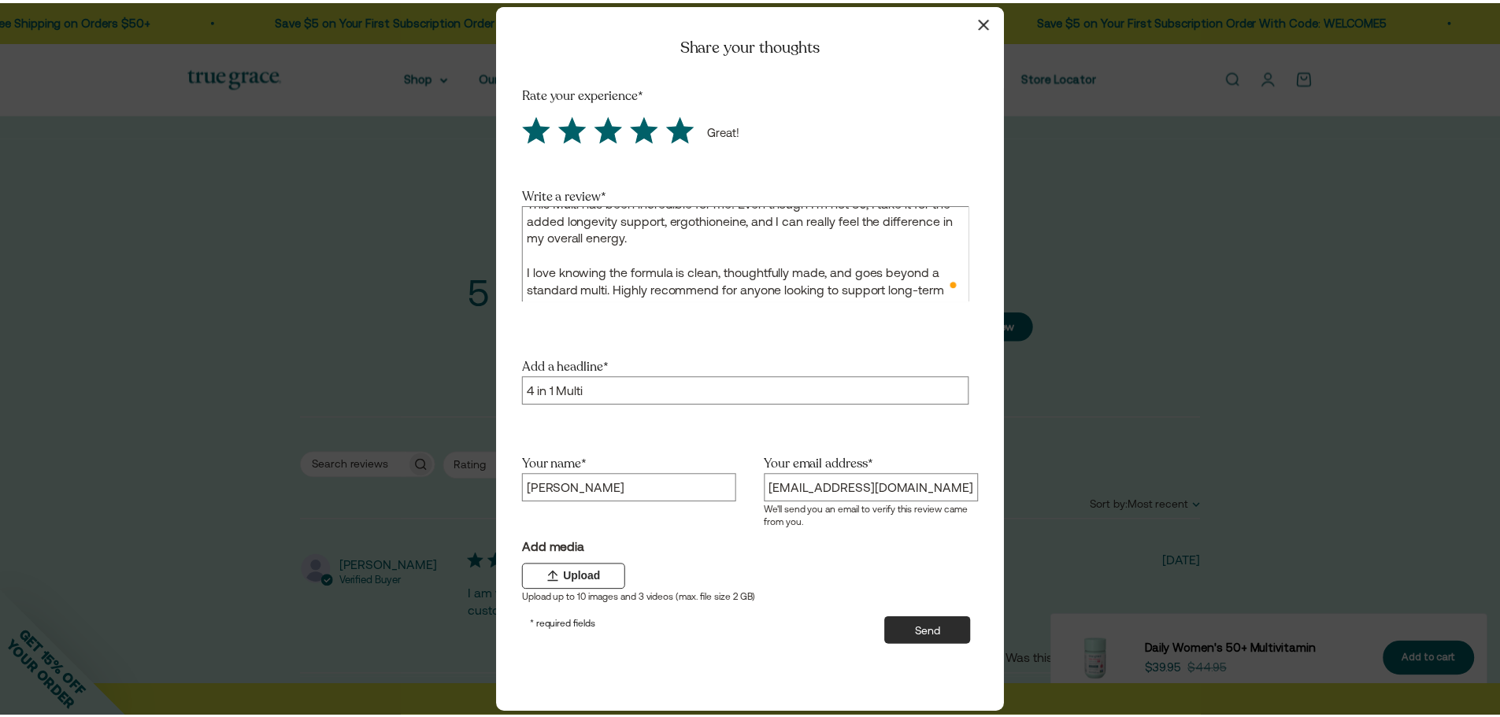
scroll to position [0, 0]
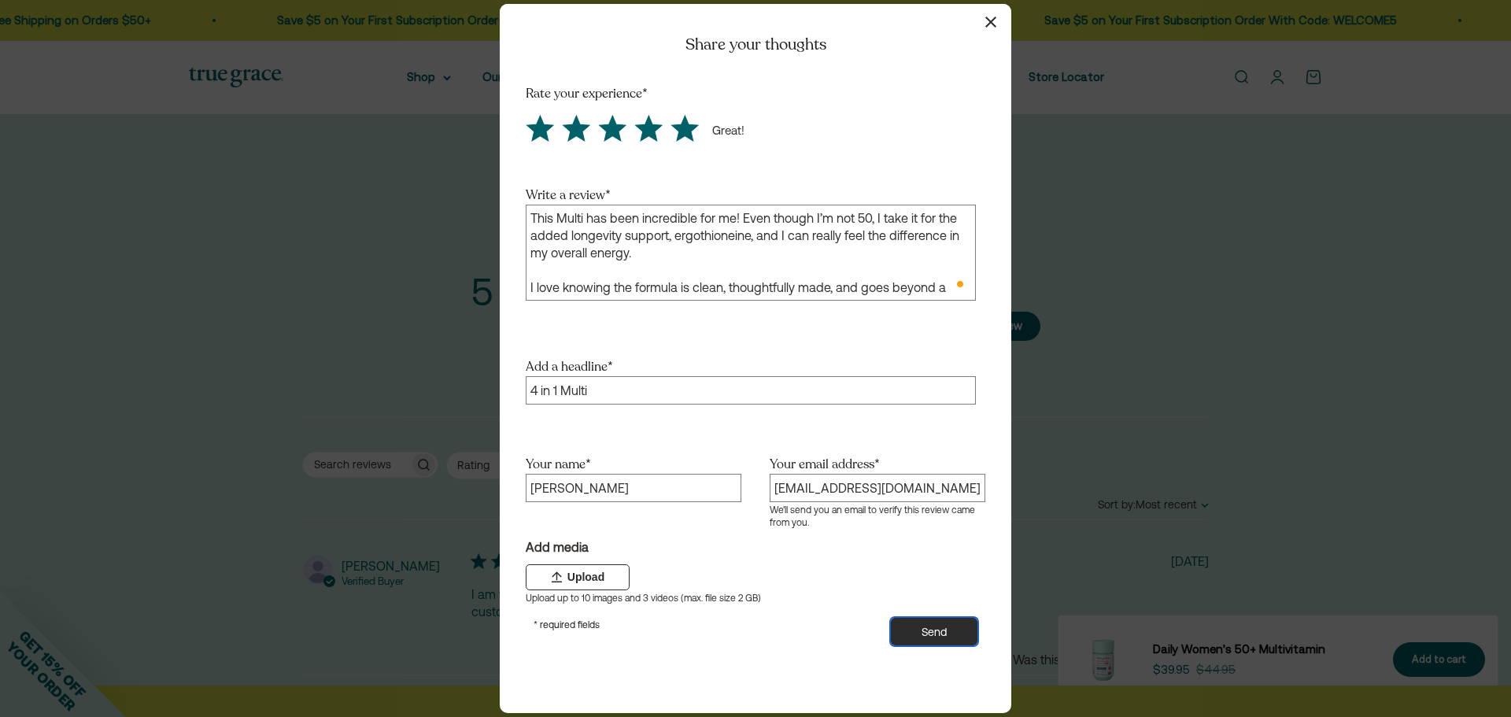
click at [948, 639] on button "Send" at bounding box center [934, 632] width 87 height 28
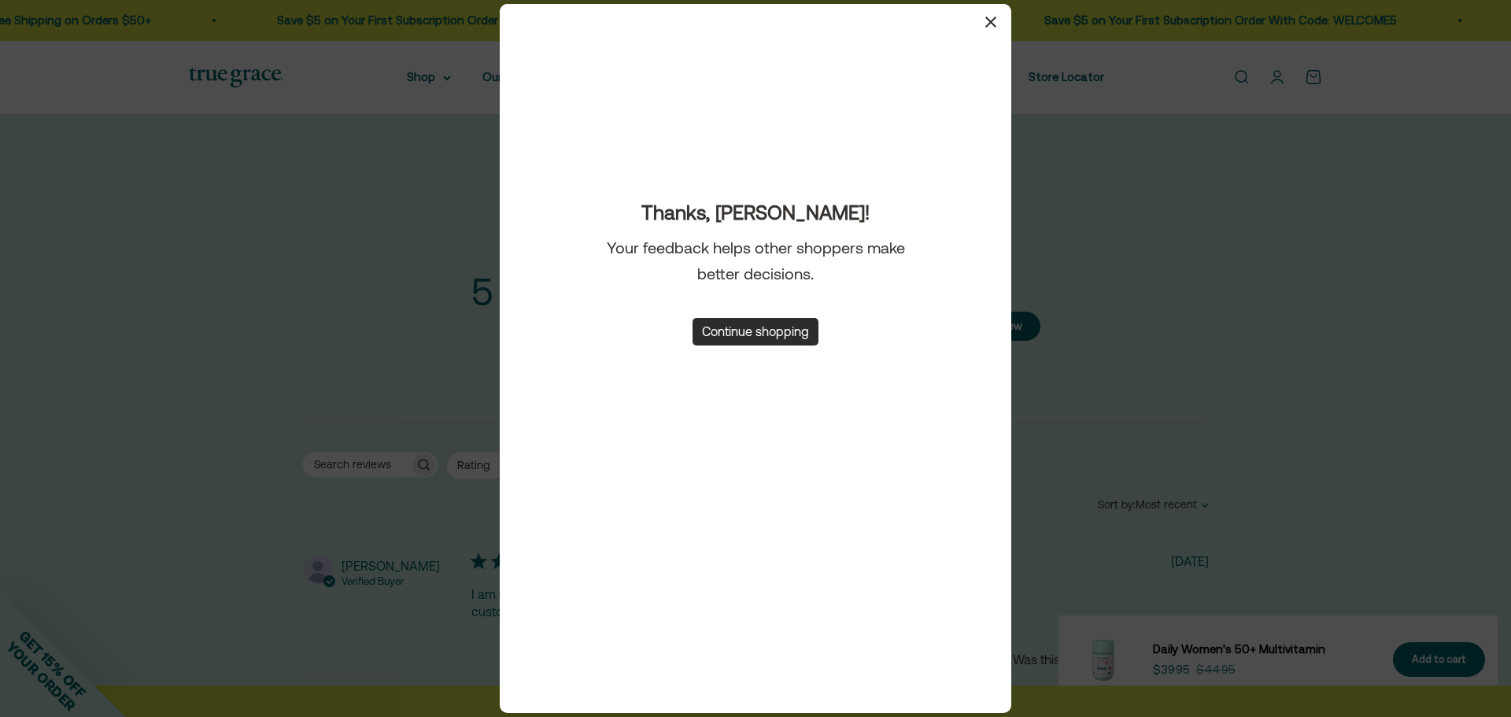
click at [998, 35] on div "Close modal Thanks, [PERSON_NAME]! Your feedback helps other shoppers make bett…" at bounding box center [756, 359] width 512 height 710
click at [990, 28] on button "button" at bounding box center [990, 22] width 23 height 23
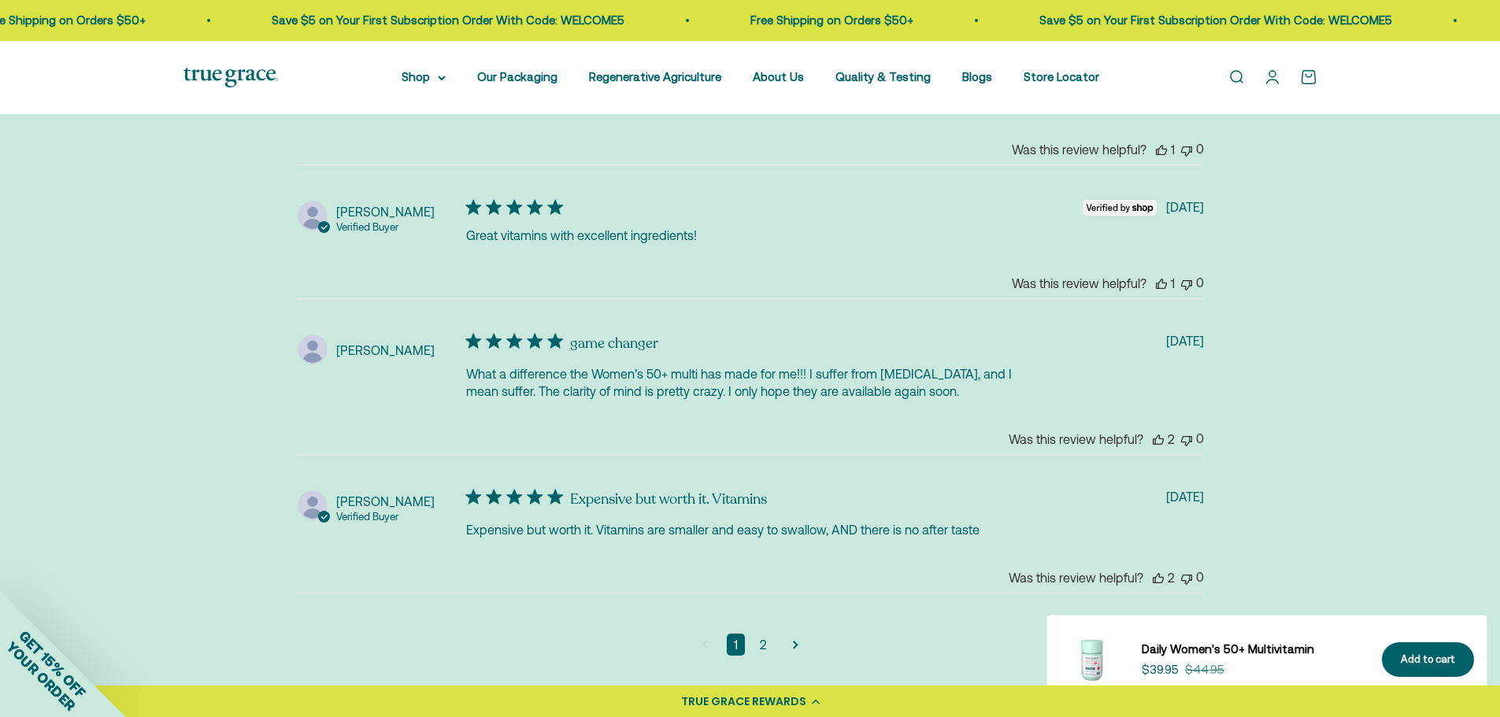
scroll to position [4015, 0]
